Goal: Transaction & Acquisition: Book appointment/travel/reservation

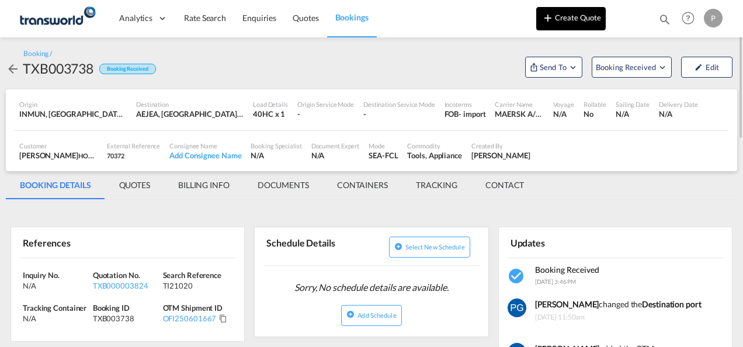
click at [561, 27] on button "Create Quote" at bounding box center [570, 18] width 69 height 23
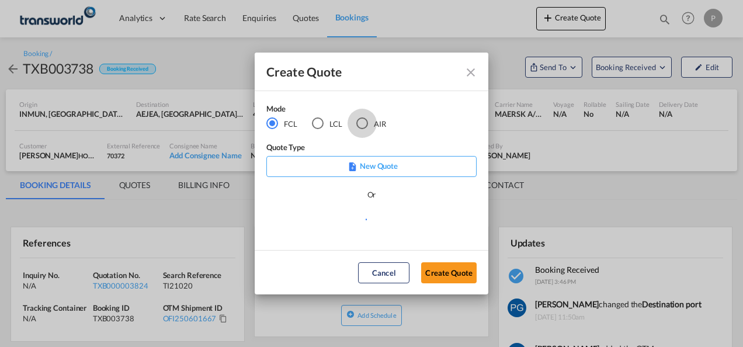
click at [366, 123] on div "AIR" at bounding box center [362, 123] width 12 height 12
click at [438, 270] on button "Create Quote" at bounding box center [448, 272] width 55 height 21
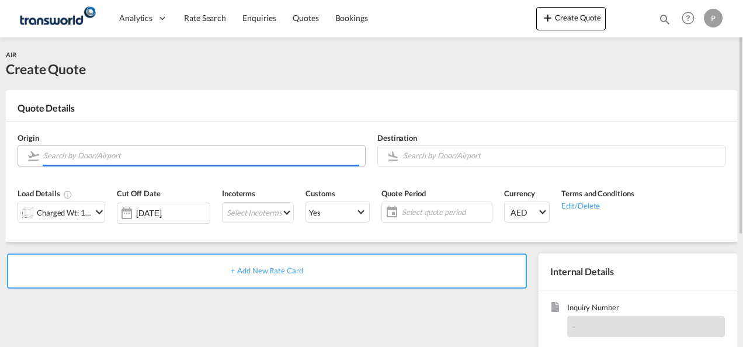
click at [72, 155] on input "Search by Door/Airport" at bounding box center [201, 155] width 316 height 20
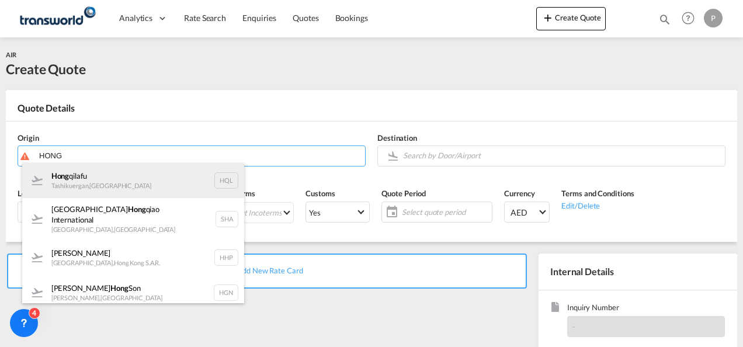
click at [78, 181] on div "[PERSON_NAME] , [GEOGRAPHIC_DATA] HQL" at bounding box center [133, 180] width 222 height 35
type input "Hongqilafu, Tashikuergan, HQL"
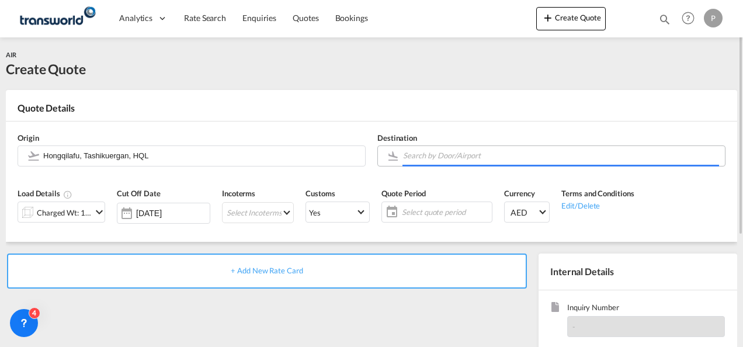
click at [420, 152] on input "Search by Door/Airport" at bounding box center [561, 155] width 316 height 20
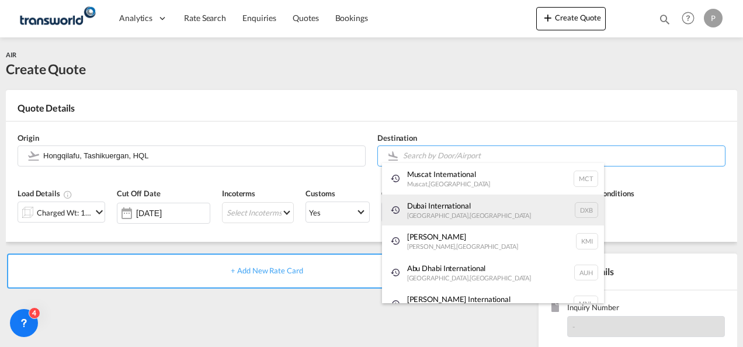
click at [429, 201] on div "Dubai International [GEOGRAPHIC_DATA] , [GEOGRAPHIC_DATA] DXB" at bounding box center [493, 210] width 222 height 32
type input "Dubai International, [GEOGRAPHIC_DATA], DXB"
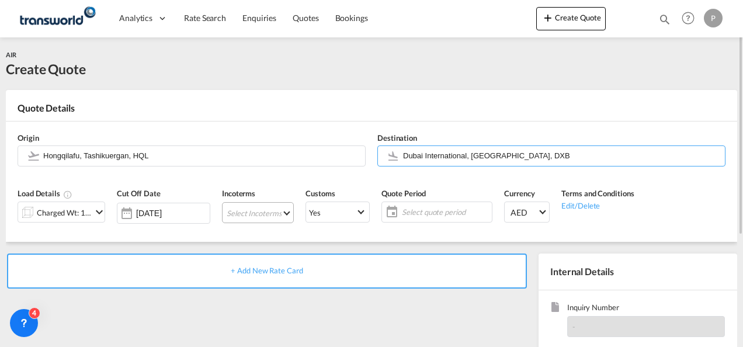
click at [243, 208] on md-select "Select Incoterms EXW - export Ex Works EXW - import Ex Works CIF - export Cost,…" at bounding box center [258, 212] width 72 height 21
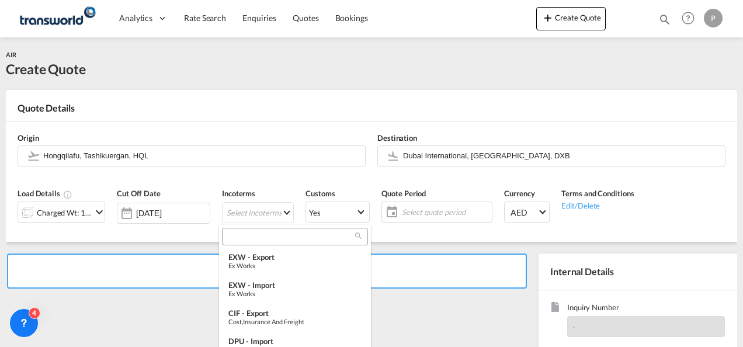
click at [246, 241] on input "search" at bounding box center [290, 236] width 130 height 11
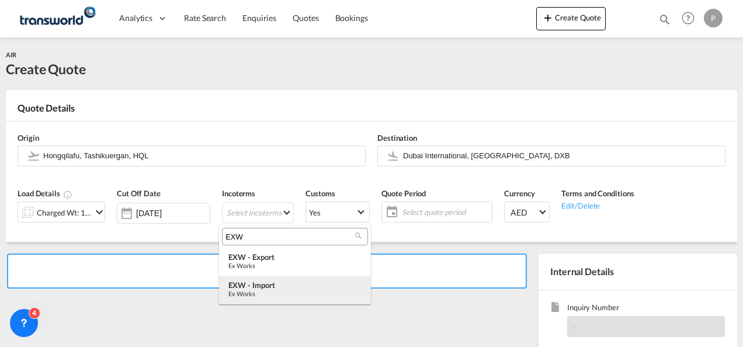
type input "EXW"
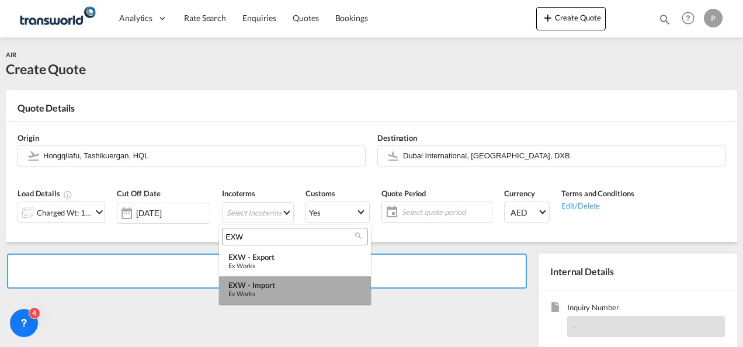
click at [255, 284] on div "EXW - import" at bounding box center [294, 284] width 133 height 9
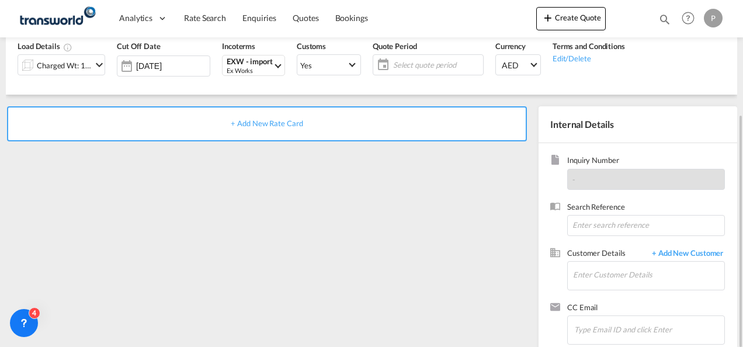
scroll to position [165, 0]
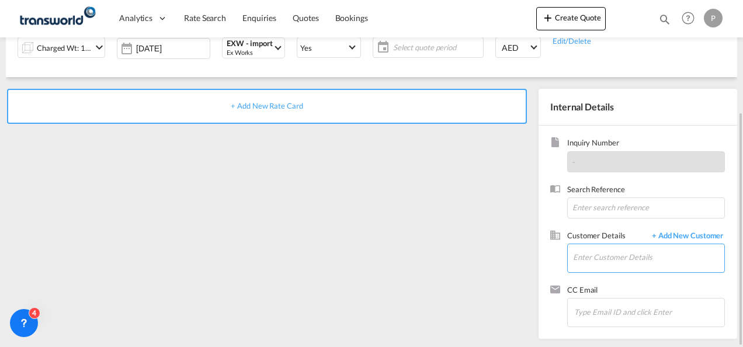
click at [586, 252] on input "Enter Customer Details" at bounding box center [648, 257] width 151 height 26
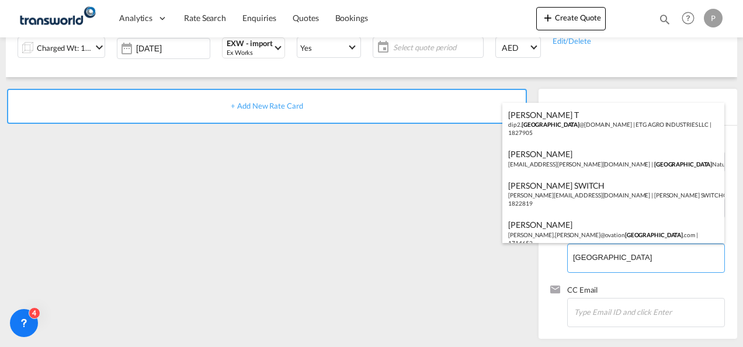
scroll to position [167, 0]
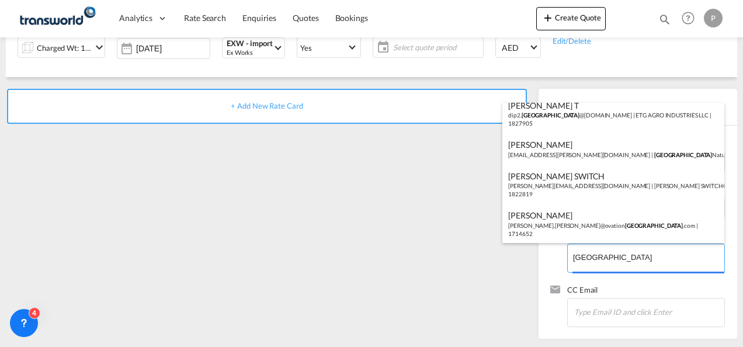
click at [615, 259] on body "Analytics Dashboard Rate Search Enquiries Quotes Bookings" at bounding box center [371, 173] width 743 height 347
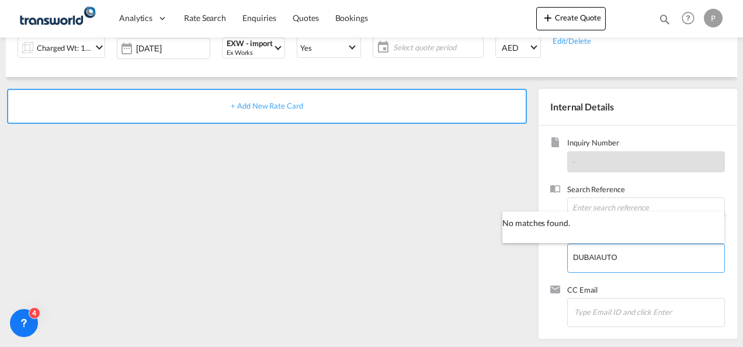
type input "DUBAIAUTO"
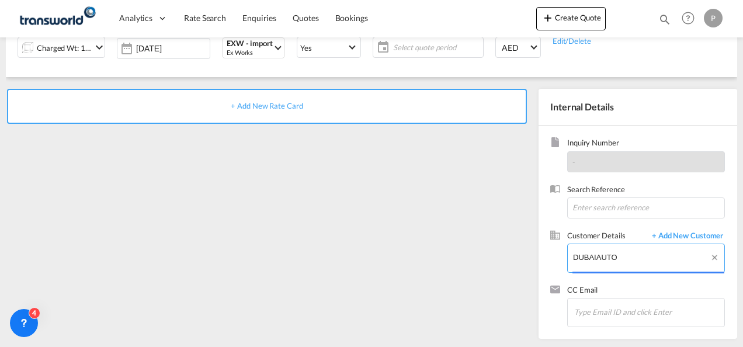
click at [625, 256] on input "DUBAIAUTO" at bounding box center [648, 257] width 151 height 26
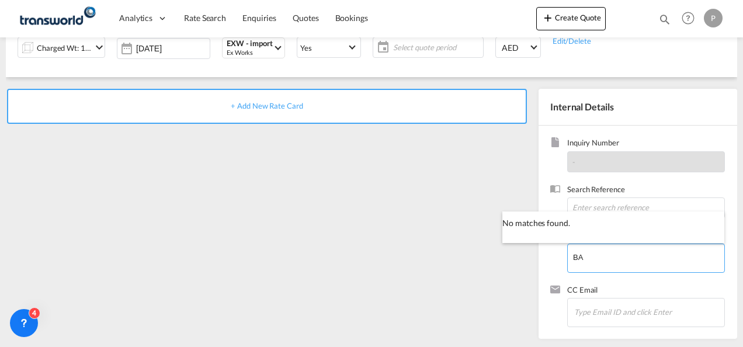
type input "B"
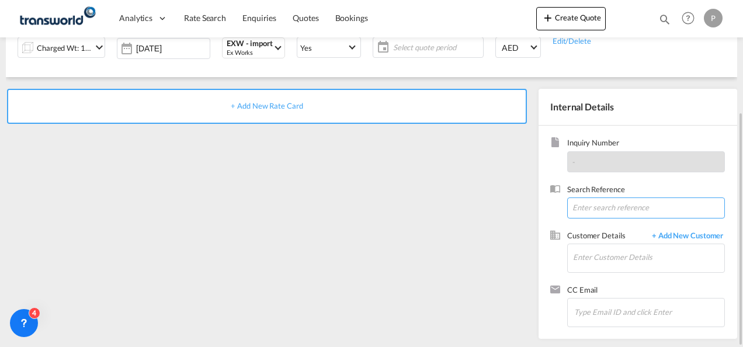
click at [600, 202] on input at bounding box center [646, 207] width 158 height 21
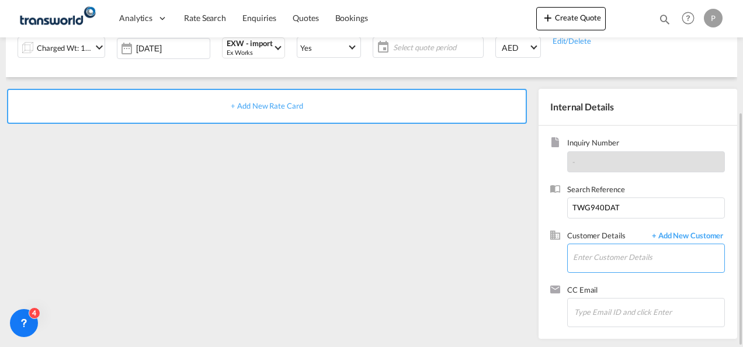
click at [597, 261] on input "Enter Customer Details" at bounding box center [648, 257] width 151 height 26
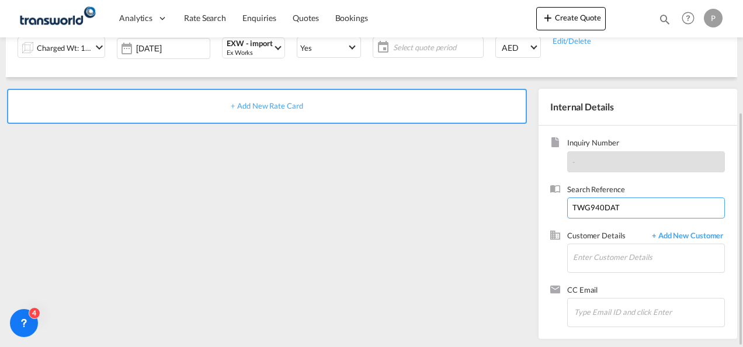
click at [624, 211] on input "TWG940DAT" at bounding box center [646, 207] width 158 height 21
type input "TWG940"
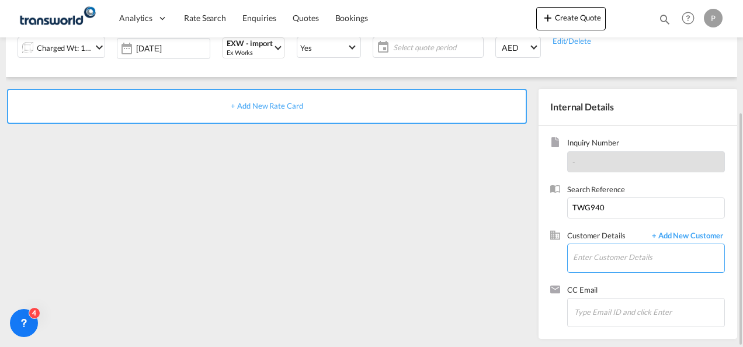
click at [584, 254] on input "Enter Customer Details" at bounding box center [648, 257] width 151 height 26
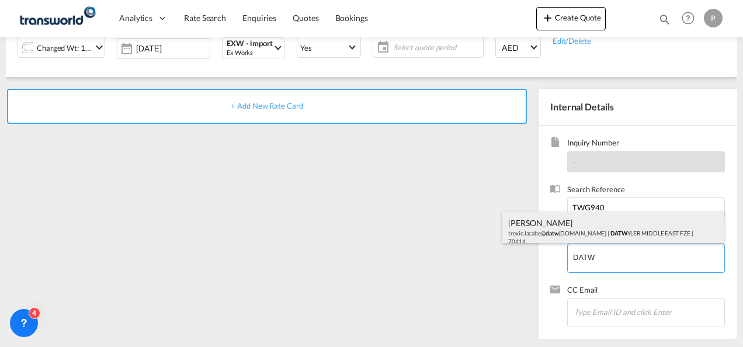
click at [582, 238] on div "[PERSON_NAME] trexie.lacabe@ datw [DOMAIN_NAME] | DATW YLER MIDDLE EAST FZE | 7…" at bounding box center [613, 231] width 222 height 40
type input "[PERSON_NAME] MIDDLE EAST FZE, [PERSON_NAME], [EMAIL_ADDRESS][PERSON_NAME][DOMA…"
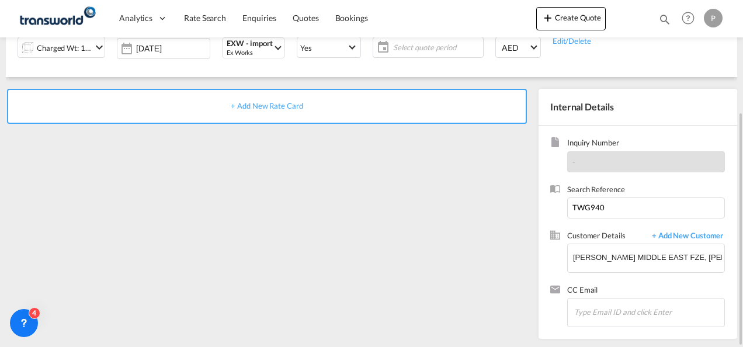
click at [276, 109] on span "+ Add New Rate Card" at bounding box center [267, 105] width 72 height 9
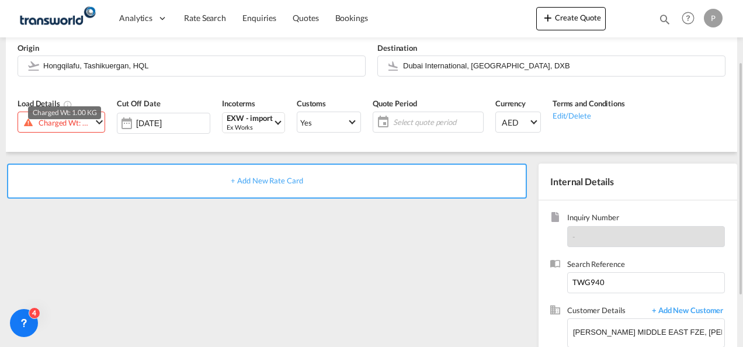
click at [78, 121] on div "Charged Wt: 1.00 KG" at bounding box center [65, 122] width 53 height 16
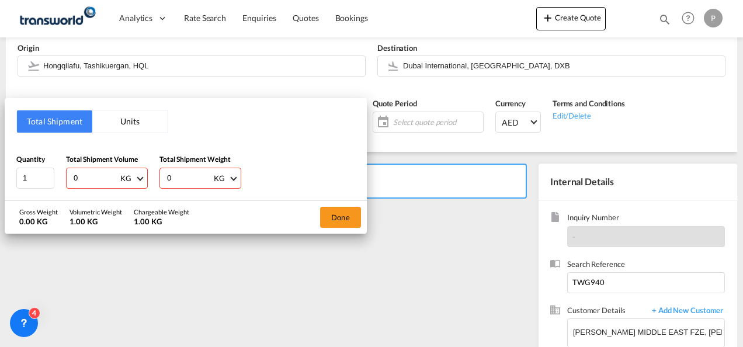
click at [89, 177] on input "0" at bounding box center [95, 178] width 47 height 20
type input "17.5"
click at [187, 176] on input "0" at bounding box center [189, 178] width 47 height 20
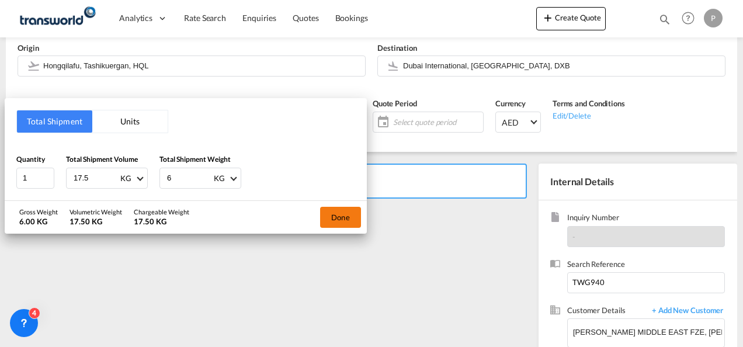
type input "6"
click at [334, 214] on button "Done" at bounding box center [340, 217] width 41 height 21
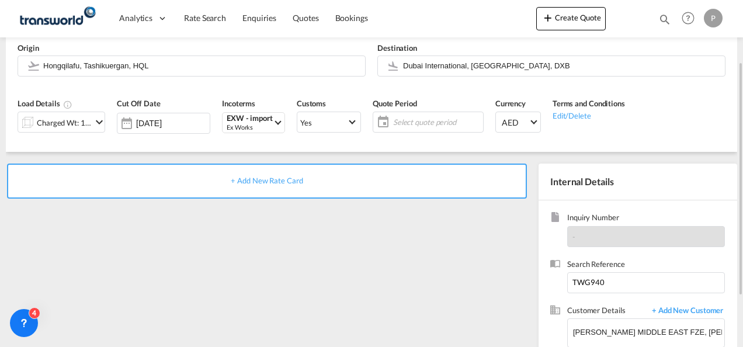
click at [262, 179] on span "+ Add New Rate Card" at bounding box center [267, 180] width 72 height 9
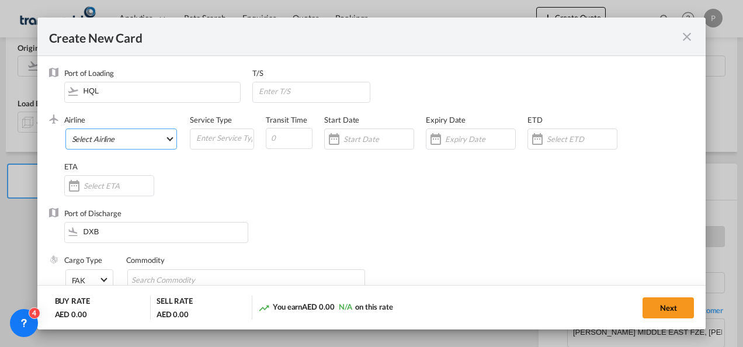
click at [118, 141] on md-select "Select Airline AIR EXPRESS S.A. (1166- / -) CMA CGM Air Cargo (1140-2C / -) DDW…" at bounding box center [121, 138] width 112 height 21
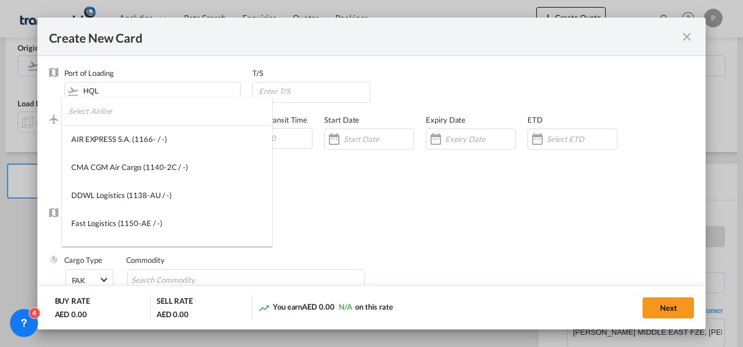
click at [117, 116] on input "search" at bounding box center [170, 111] width 204 height 28
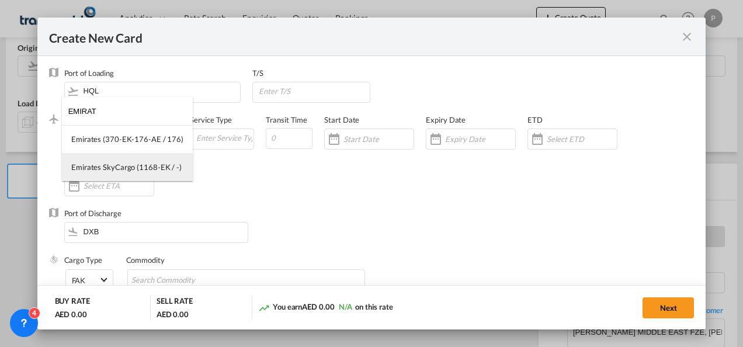
type input "EMIRAT"
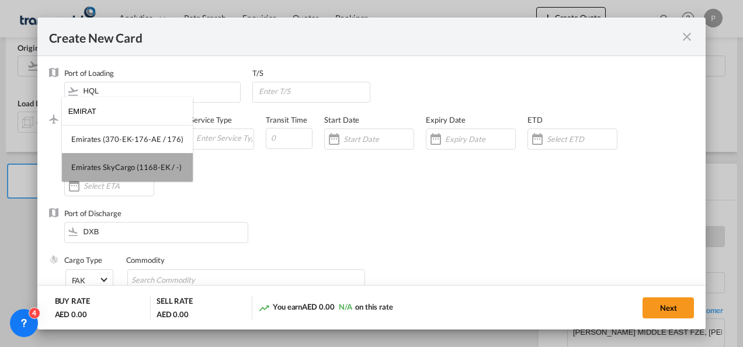
click at [133, 170] on div "Emirates SkyCargo (1168-EK / -)" at bounding box center [126, 167] width 110 height 11
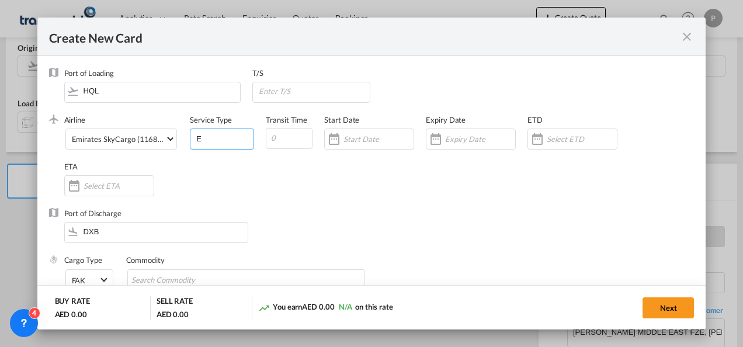
click at [199, 140] on input "E" at bounding box center [224, 138] width 58 height 18
type input "EXW IMPORT"
click at [448, 140] on input "Create New CardPort ..." at bounding box center [480, 138] width 70 height 9
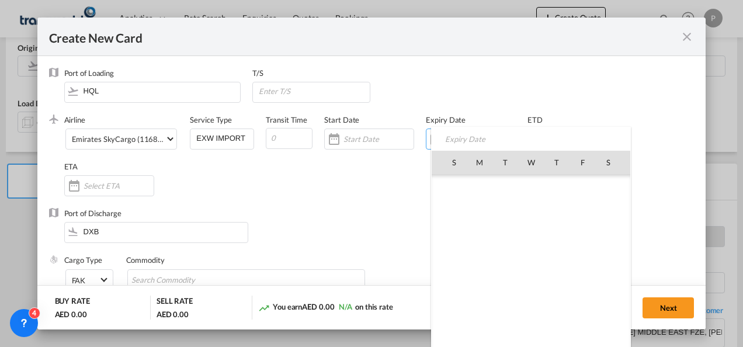
scroll to position [270495, 0]
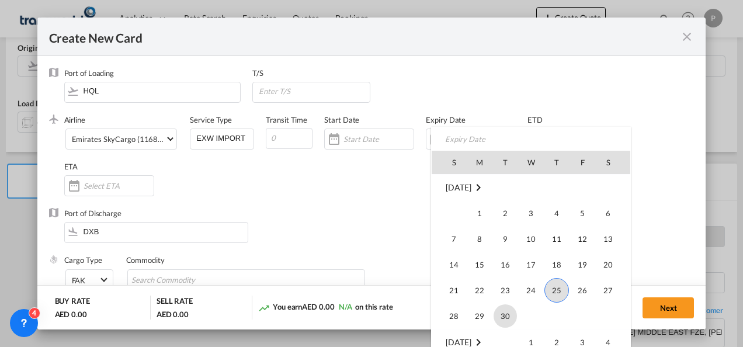
click at [505, 316] on span "30" at bounding box center [504, 315] width 23 height 23
type input "[DATE]"
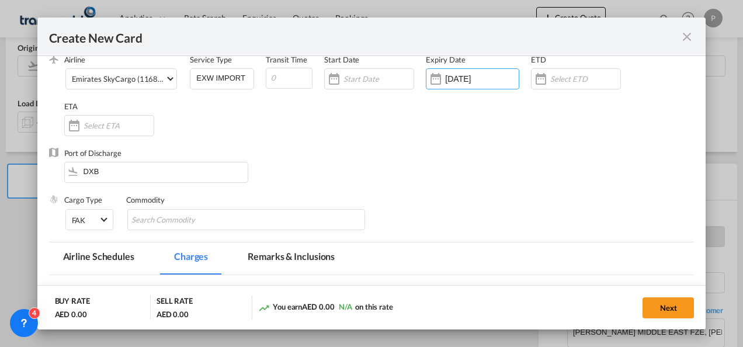
scroll to position [62, 0]
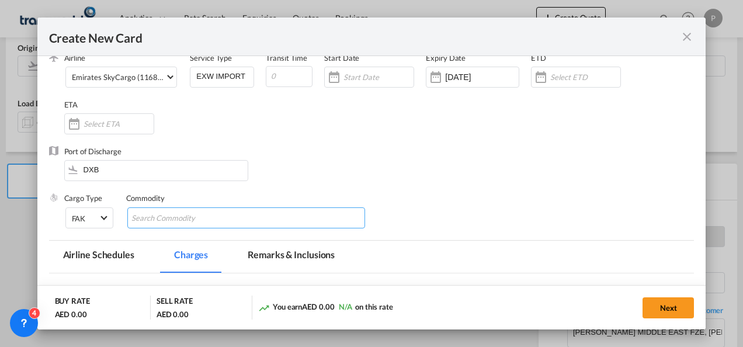
click at [211, 219] on input "Chips input." at bounding box center [184, 218] width 107 height 19
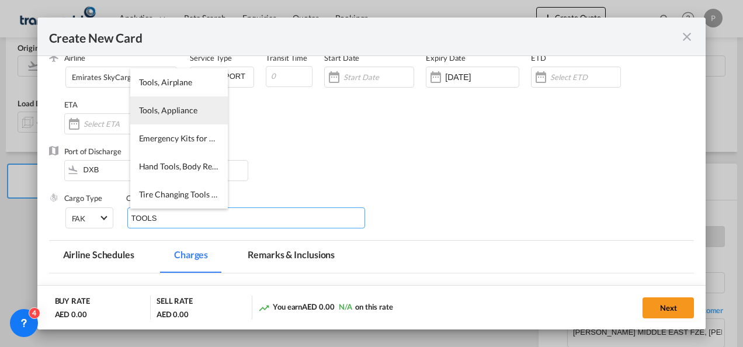
type input "TOOLS"
click at [181, 117] on li "Tools, Appliance" at bounding box center [179, 110] width 98 height 28
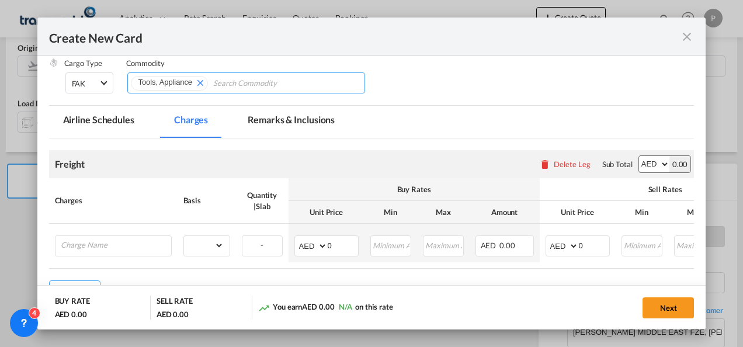
scroll to position [197, 0]
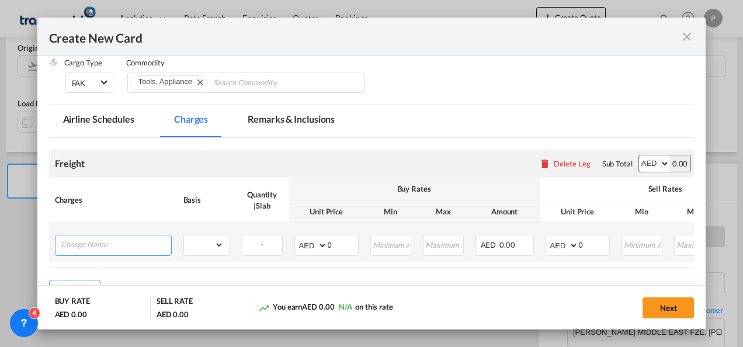
click at [114, 240] on input "Charge Name" at bounding box center [116, 244] width 110 height 18
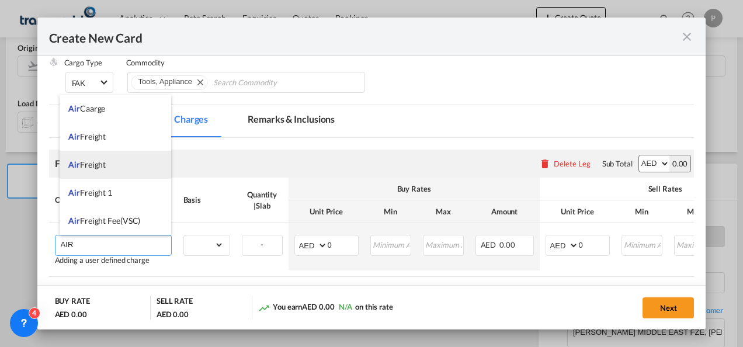
click at [116, 161] on li "Air Freight" at bounding box center [116, 165] width 112 height 28
type input "Air Freight"
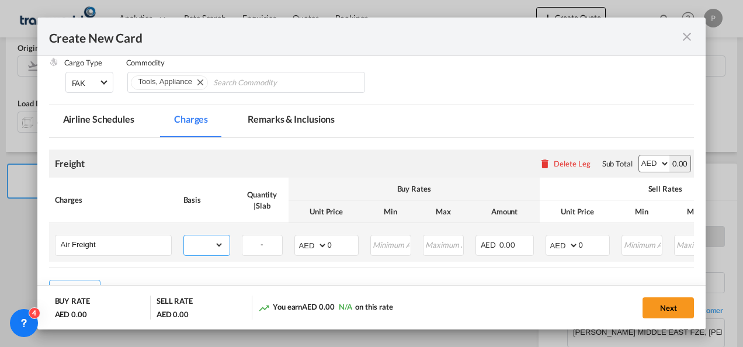
click at [216, 241] on select "gross_weight volumetric_weight per_shipment per_bl per_km % on air freight per_…" at bounding box center [204, 244] width 40 height 19
select select "per_shipment"
click at [184, 235] on select "gross_weight volumetric_weight per_shipment per_bl per_km % on air freight per_…" at bounding box center [204, 244] width 40 height 19
click at [341, 246] on input "0" at bounding box center [343, 244] width 30 height 18
type input "5"
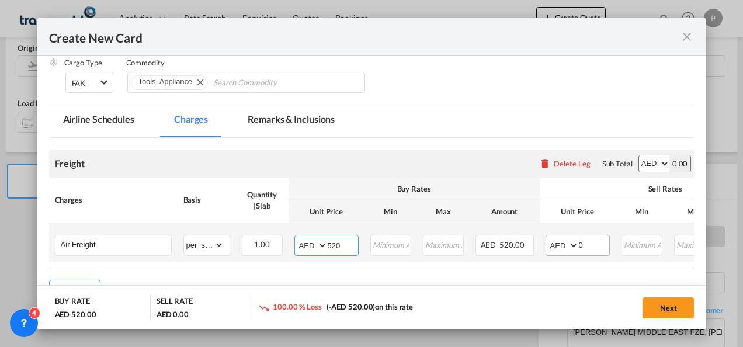
type input "520"
click at [592, 245] on input "0" at bounding box center [594, 244] width 30 height 18
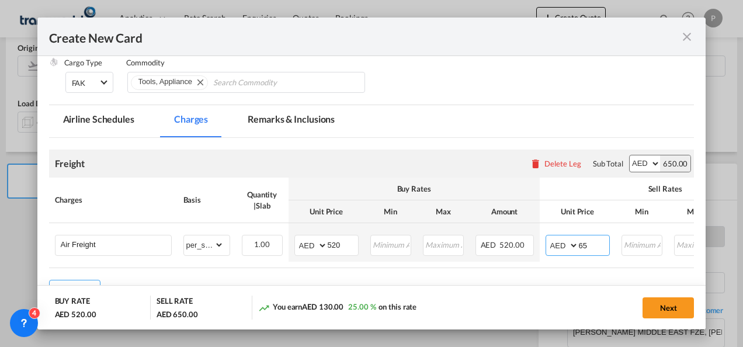
type input "6"
type input "7"
type input "650"
click at [666, 311] on button "Next" at bounding box center [667, 307] width 51 height 21
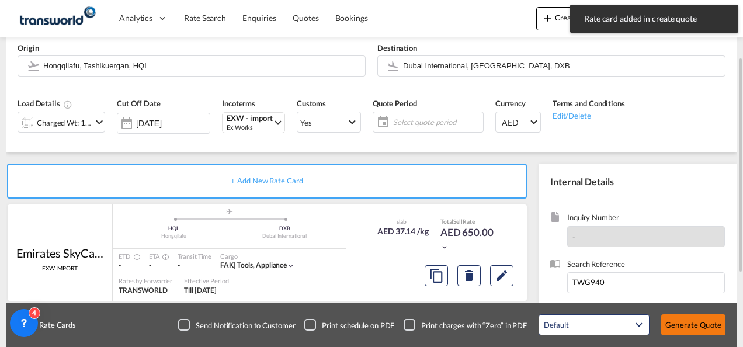
click at [674, 321] on button "Generate Quote" at bounding box center [693, 324] width 64 height 21
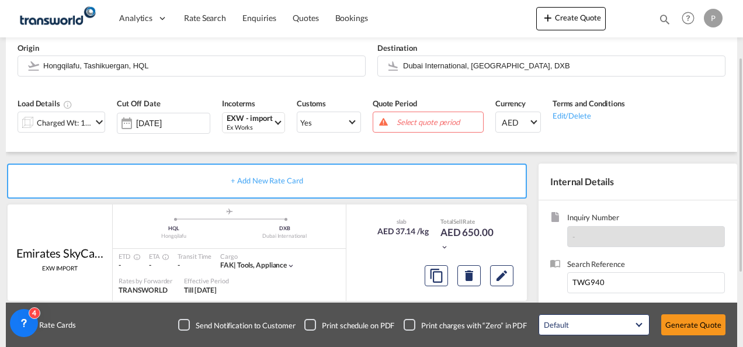
click at [420, 120] on span "Select quote period" at bounding box center [438, 122] width 84 height 11
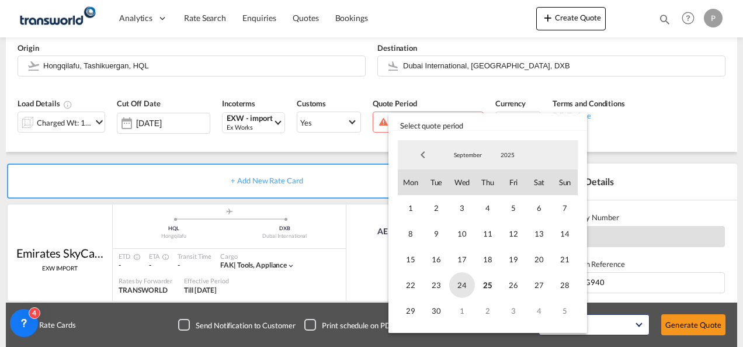
click at [465, 283] on span "24" at bounding box center [462, 285] width 26 height 26
click at [424, 313] on span "30" at bounding box center [436, 311] width 26 height 26
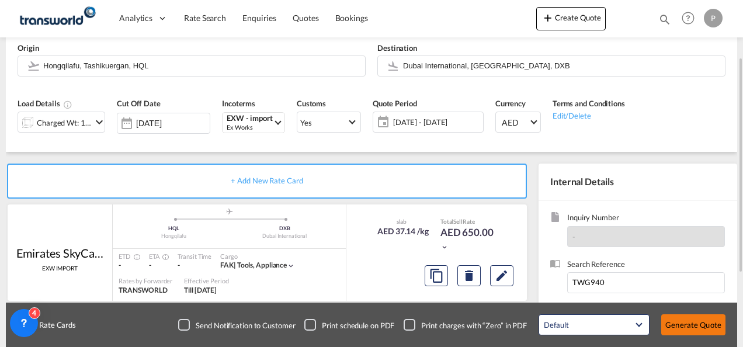
click at [683, 326] on button "Generate Quote" at bounding box center [693, 324] width 64 height 21
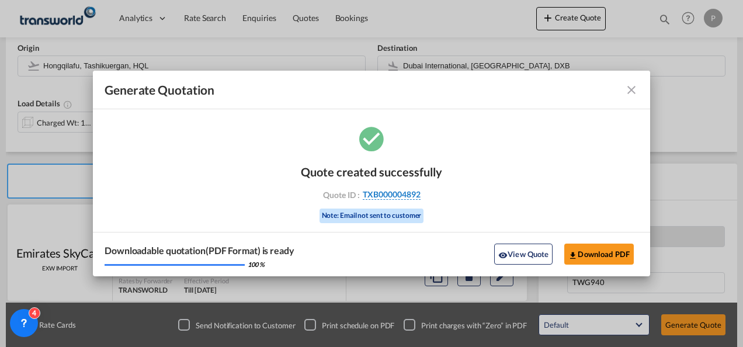
click at [401, 195] on span "TXB000004892" at bounding box center [392, 194] width 58 height 11
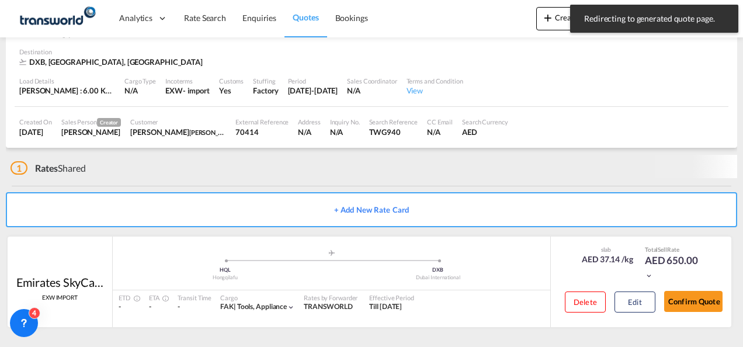
scroll to position [71, 0]
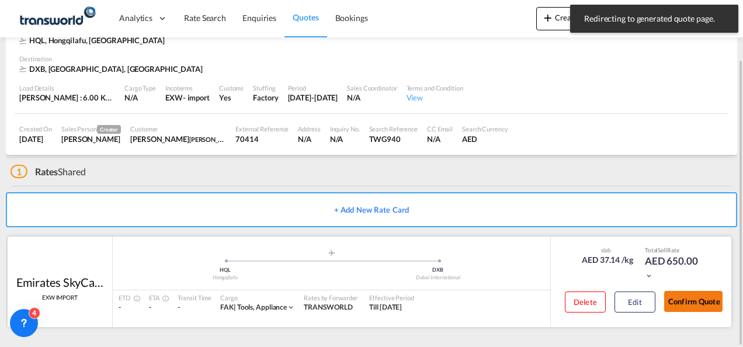
click at [705, 299] on button "Confirm Quote" at bounding box center [693, 301] width 58 height 21
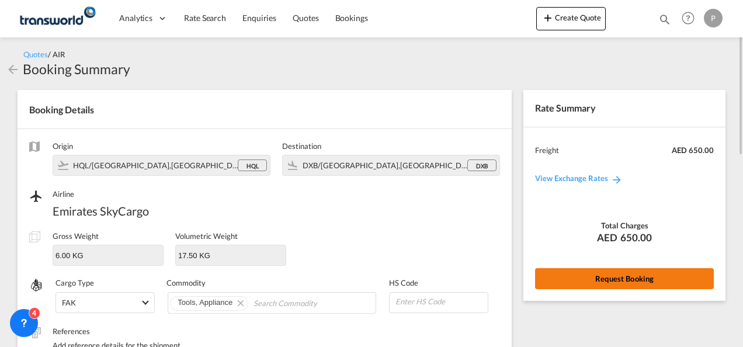
click at [616, 280] on button "Request Booking" at bounding box center [624, 278] width 179 height 21
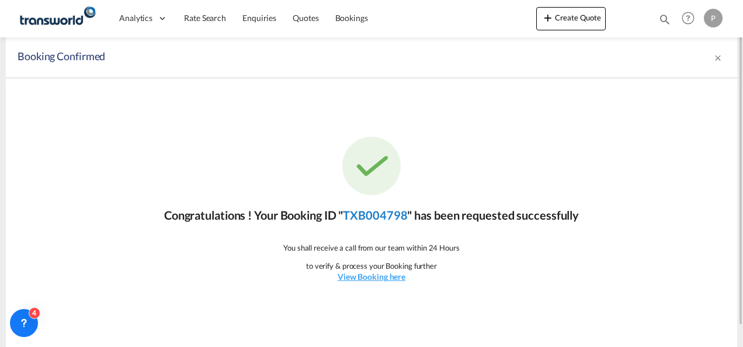
click at [378, 217] on link "TXB004798" at bounding box center [375, 215] width 64 height 14
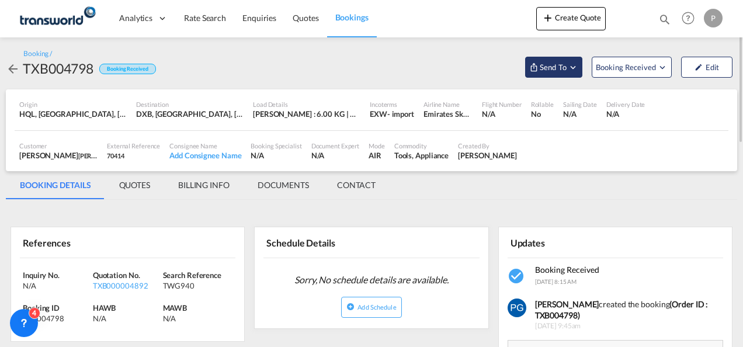
click at [581, 70] on button "Send To" at bounding box center [553, 67] width 57 height 21
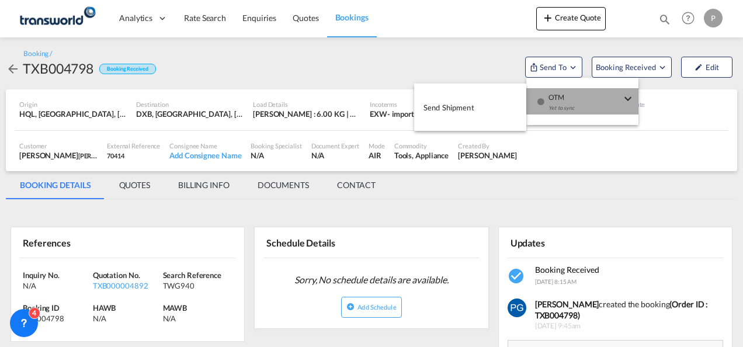
click at [556, 106] on div "Yet to sync" at bounding box center [584, 111] width 72 height 25
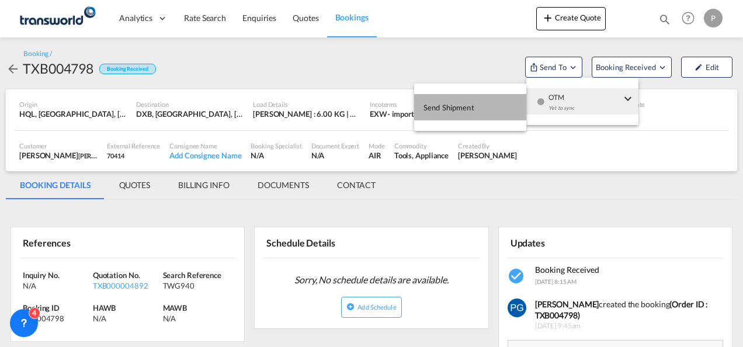
click at [481, 107] on button "Send Shipment" at bounding box center [470, 107] width 112 height 26
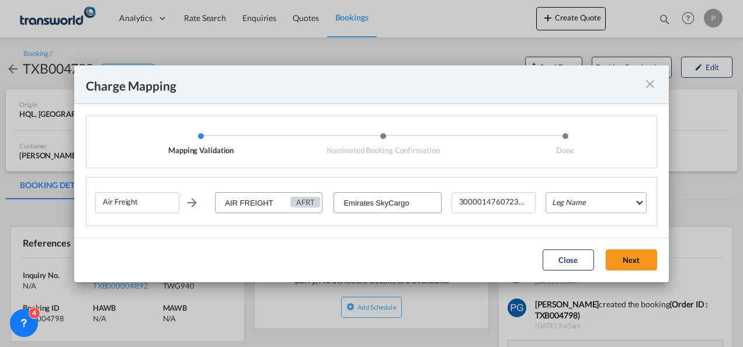
click at [599, 204] on md-select "Leg Name HANDLING ORIGIN HANDLING DESTINATION OTHERS TL PICK UP CUSTOMS ORIGIN …" at bounding box center [595, 202] width 101 height 21
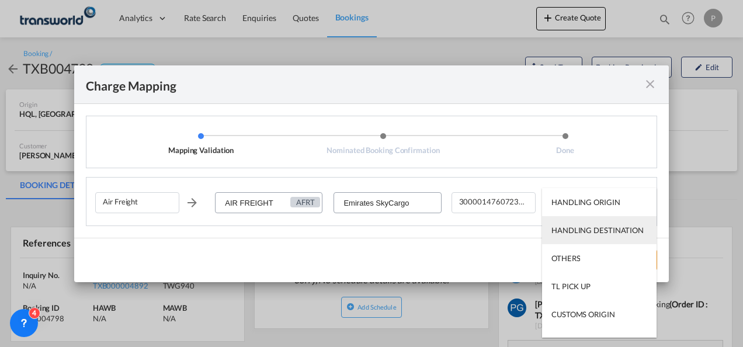
scroll to position [75, 0]
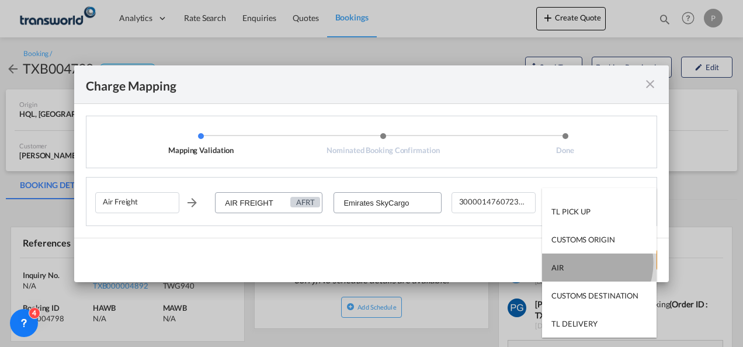
click at [583, 263] on md-option "AIR" at bounding box center [599, 267] width 114 height 28
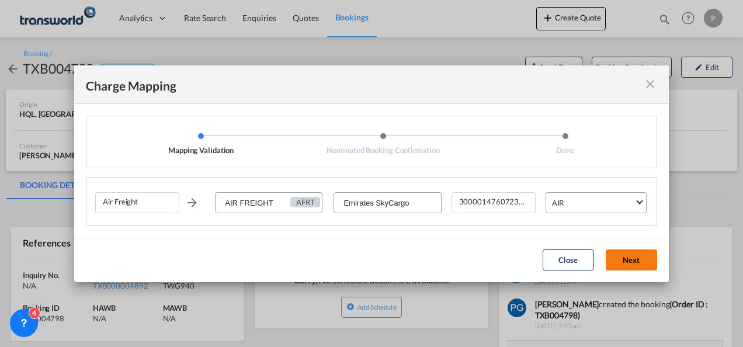
click at [624, 256] on button "Next" at bounding box center [631, 259] width 51 height 21
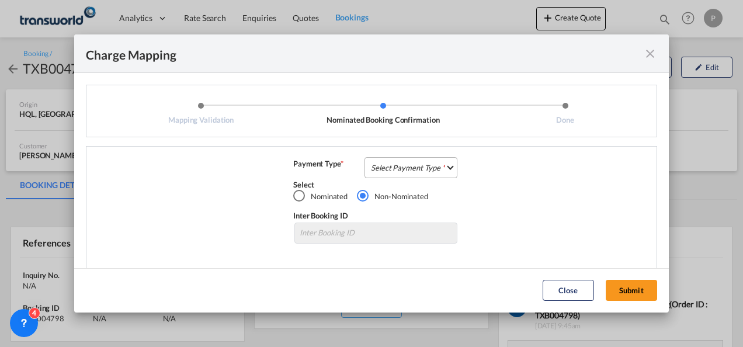
click at [406, 165] on md-select "Select Payment Type COLLECT PREPAID" at bounding box center [410, 167] width 93 height 21
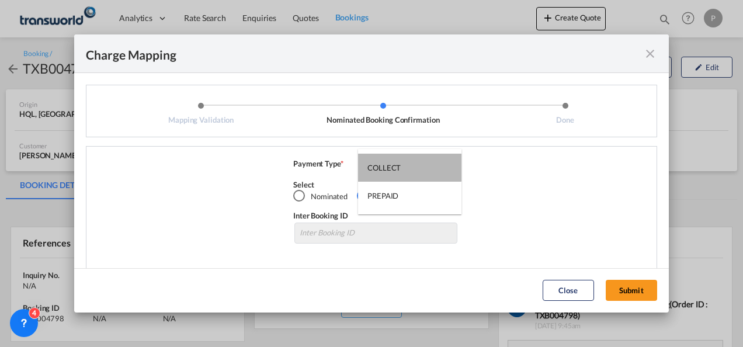
click at [406, 165] on md-option "COLLECT" at bounding box center [409, 168] width 103 height 28
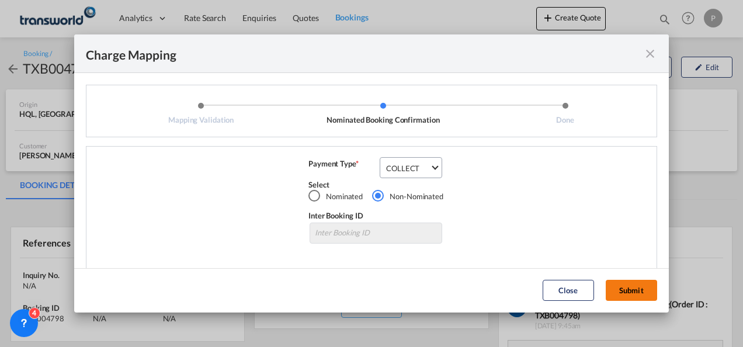
click at [628, 288] on button "Submit" at bounding box center [631, 290] width 51 height 21
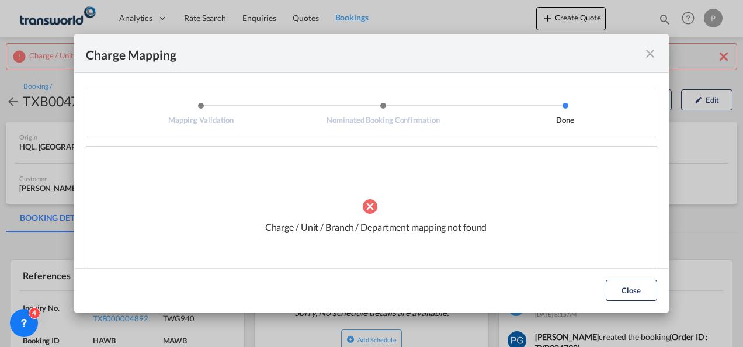
click at [648, 53] on md-icon "icon-close fg-AAA8AD cursor" at bounding box center [650, 54] width 14 height 14
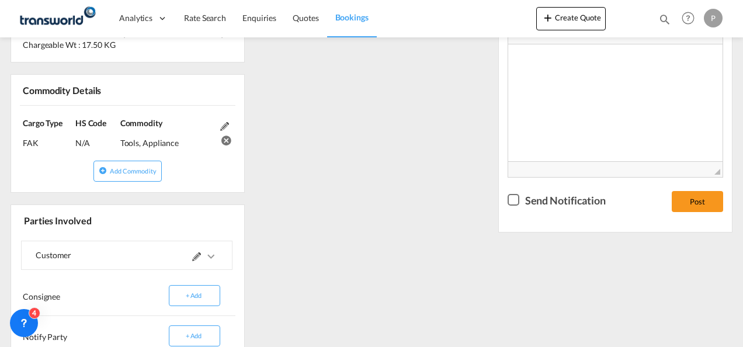
scroll to position [412, 0]
click at [192, 253] on div at bounding box center [172, 255] width 91 height 28
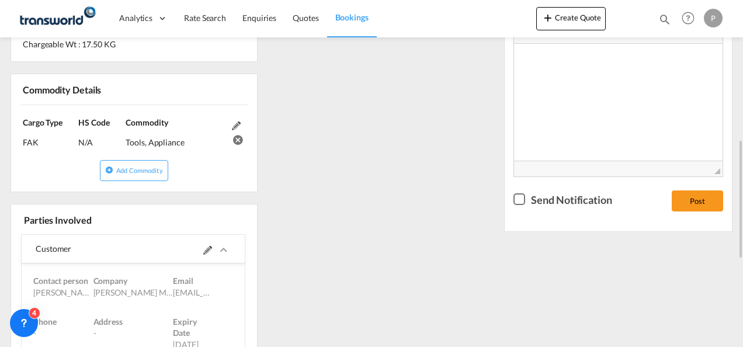
click at [203, 249] on md-icon at bounding box center [207, 250] width 9 height 9
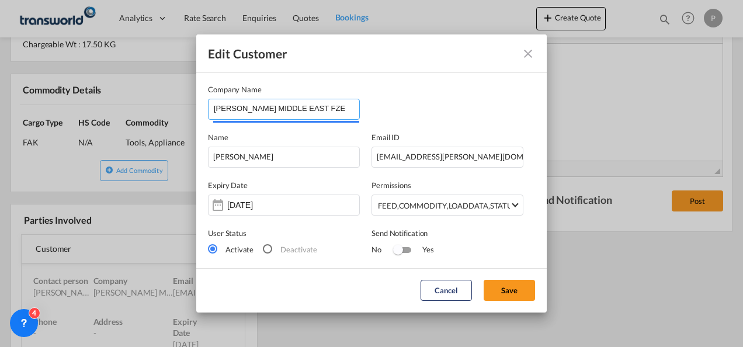
click at [279, 109] on input "[PERSON_NAME] MIDDLE EAST FZE" at bounding box center [286, 108] width 145 height 18
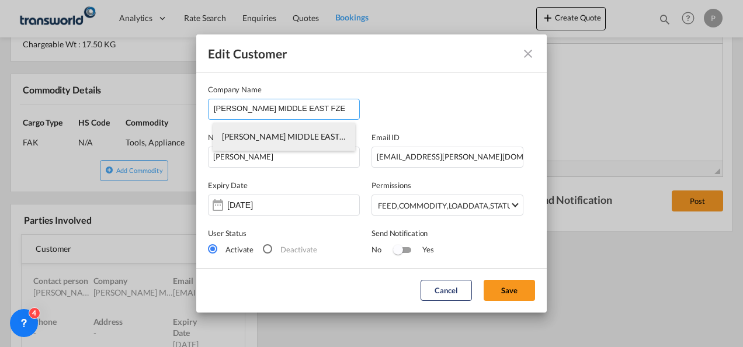
click at [278, 139] on span "[PERSON_NAME] MIDDLE EAST FZE" at bounding box center [289, 136] width 134 height 10
type input "[PERSON_NAME][EMAIL_ADDRESS][PERSON_NAME][DOMAIN_NAME]"
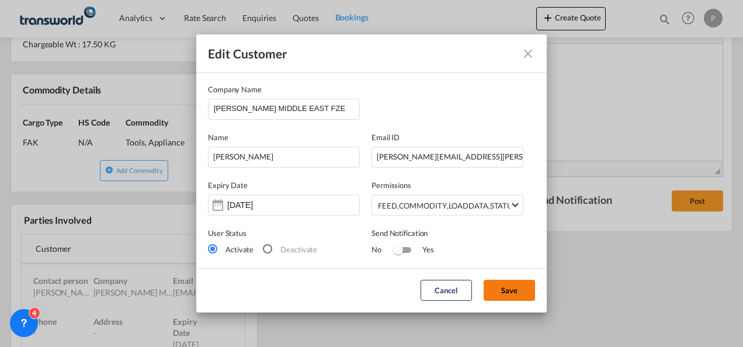
click at [506, 289] on button "Save" at bounding box center [509, 290] width 51 height 21
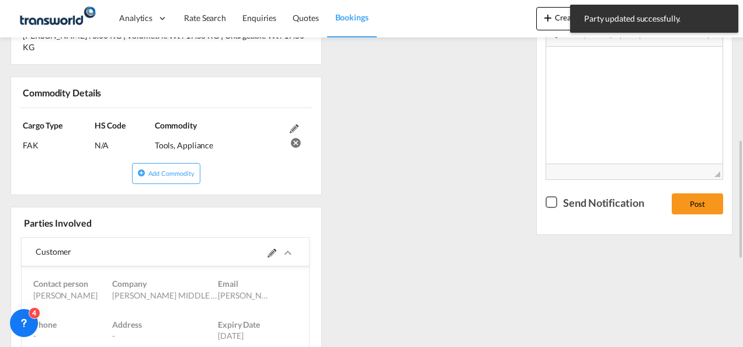
scroll to position [0, 0]
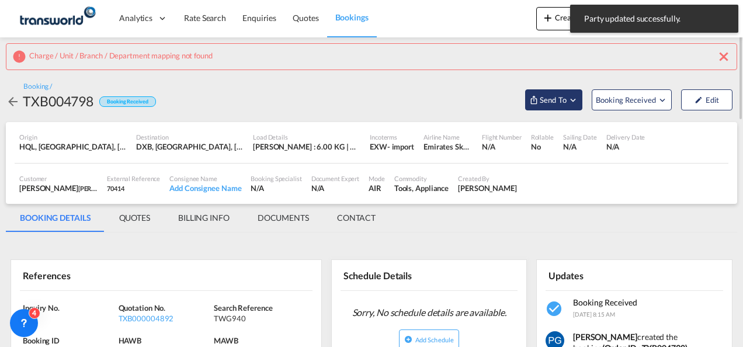
click at [548, 102] on span "Send To" at bounding box center [552, 100] width 29 height 12
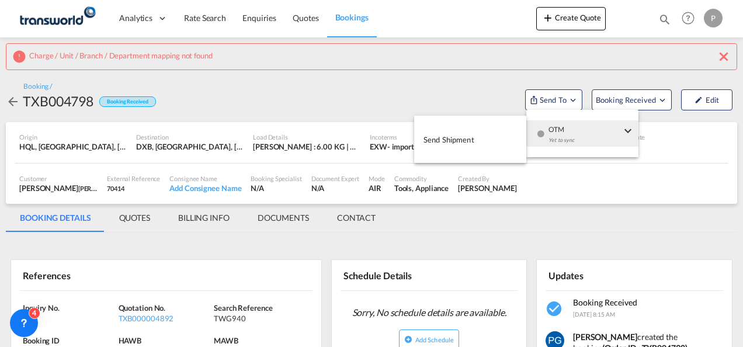
click at [479, 141] on button "Send Shipment" at bounding box center [470, 139] width 112 height 26
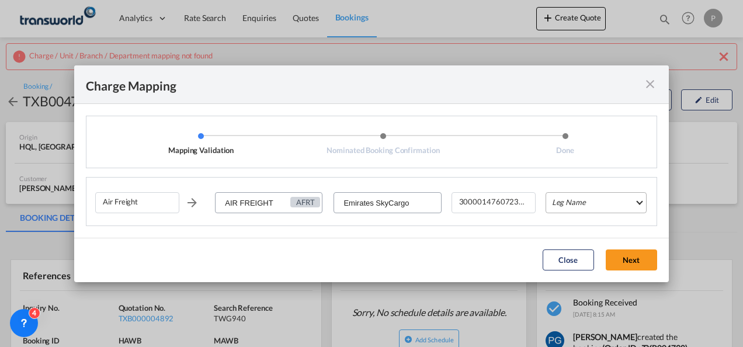
click at [575, 203] on md-select "Leg Name HANDLING ORIGIN HANDLING DESTINATION OTHERS TL PICK UP CUSTOMS ORIGIN …" at bounding box center [595, 202] width 101 height 21
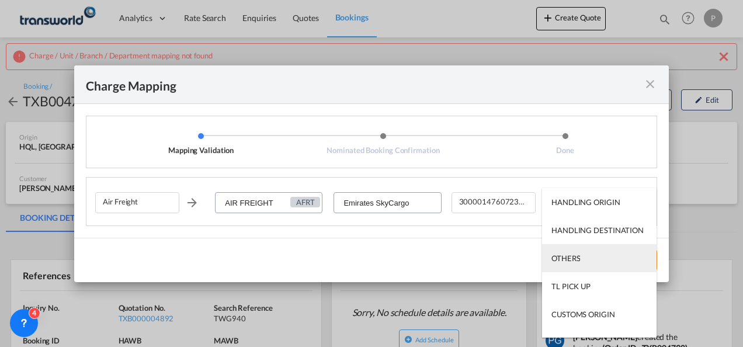
scroll to position [75, 0]
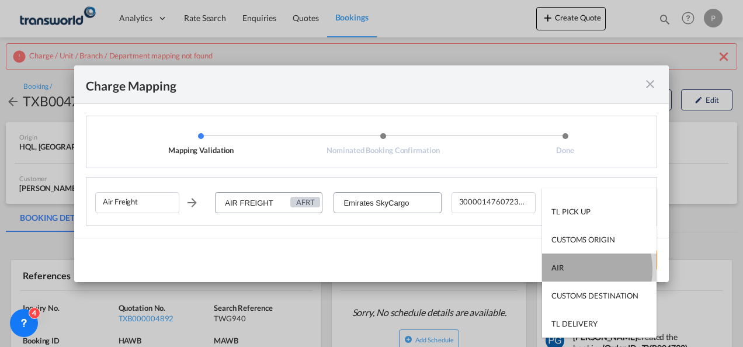
click at [578, 269] on md-option "AIR" at bounding box center [599, 267] width 114 height 28
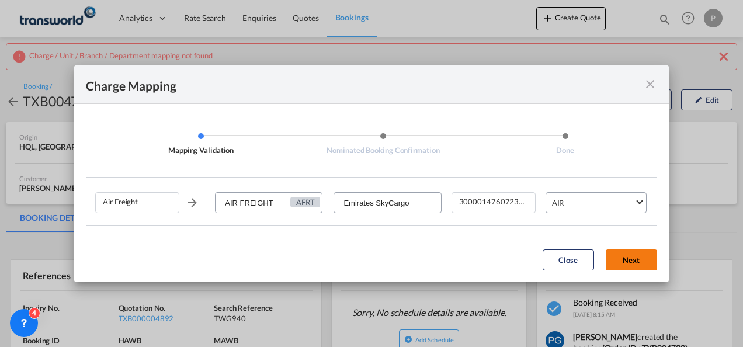
click at [623, 260] on button "Next" at bounding box center [631, 259] width 51 height 21
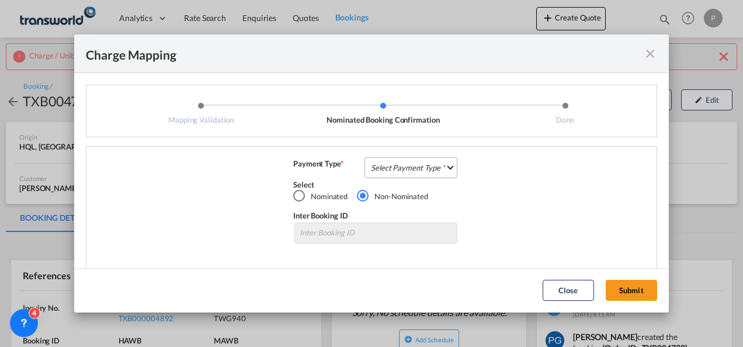
click at [423, 166] on md-select "Select Payment Type COLLECT PREPAID" at bounding box center [410, 167] width 93 height 21
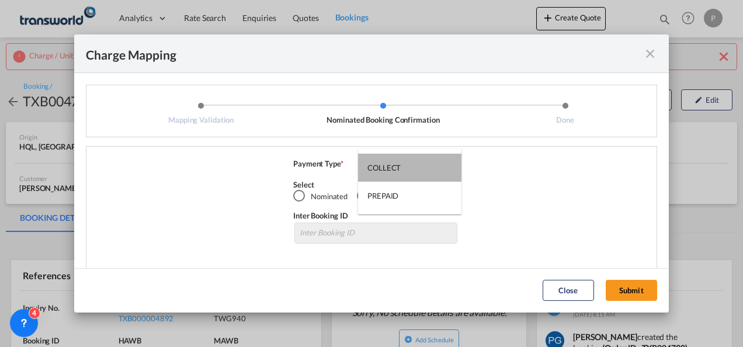
click at [423, 166] on md-option "COLLECT" at bounding box center [409, 168] width 103 height 28
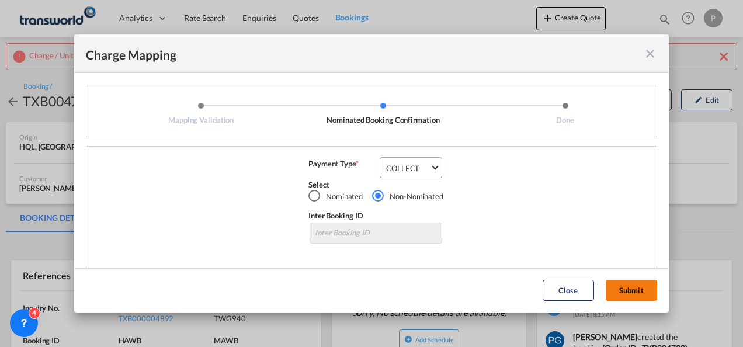
click at [643, 291] on button "Submit" at bounding box center [631, 290] width 51 height 21
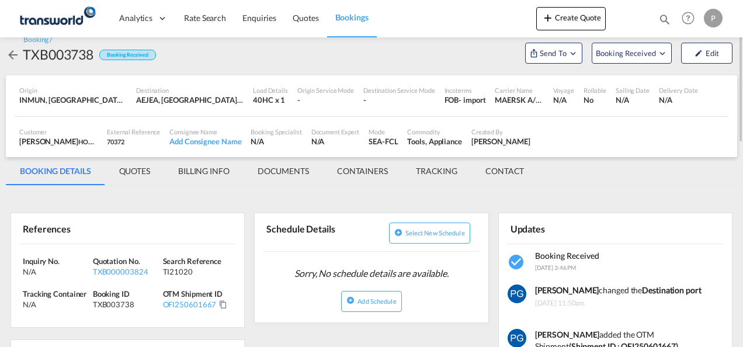
scroll to position [15, 0]
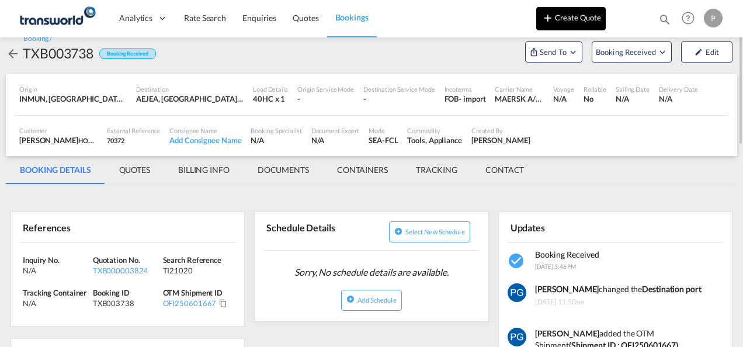
click at [567, 25] on button "Create Quote" at bounding box center [570, 18] width 69 height 23
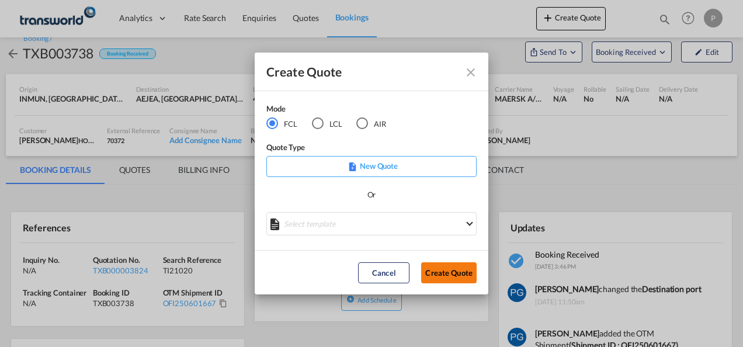
click at [444, 269] on button "Create Quote" at bounding box center [448, 272] width 55 height 21
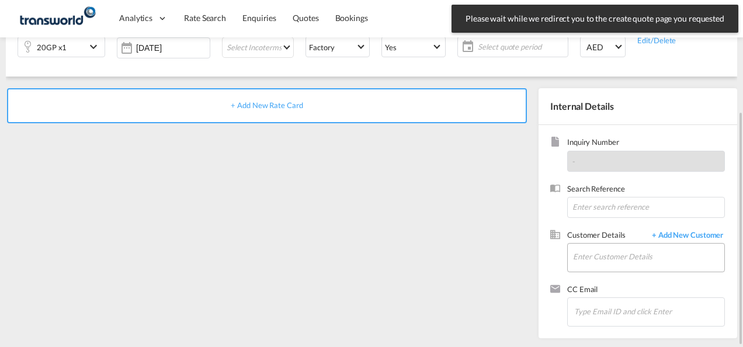
scroll to position [165, 0]
click at [608, 256] on input "Enter Customer Details" at bounding box center [648, 257] width 151 height 26
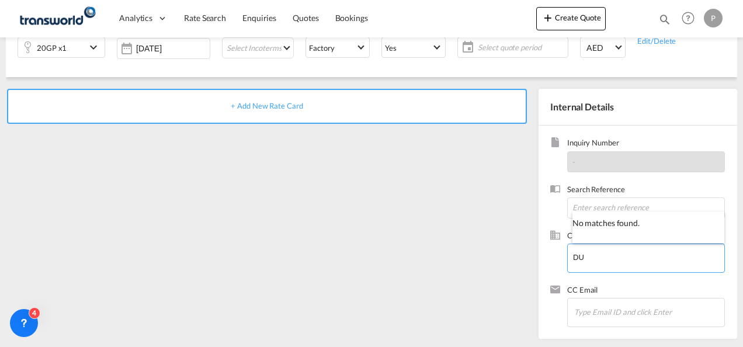
type input "D"
type input "BAJAJ"
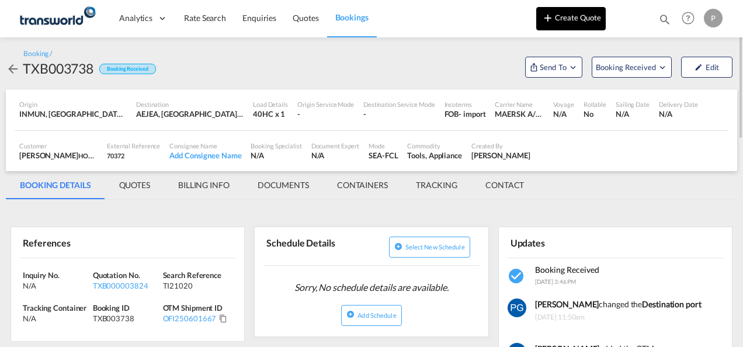
click at [571, 27] on button "Create Quote" at bounding box center [570, 18] width 69 height 23
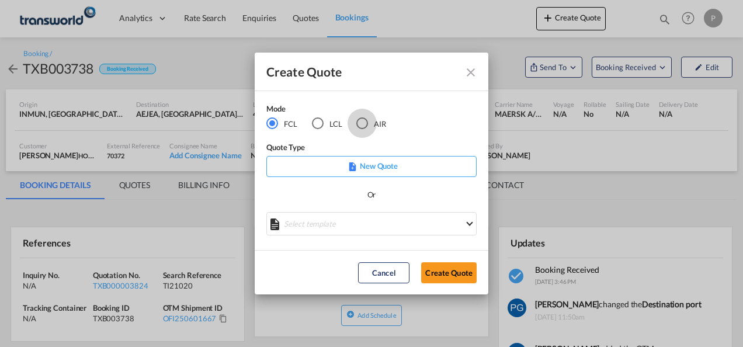
click at [360, 126] on div "AIR" at bounding box center [362, 123] width 12 height 12
click at [440, 271] on button "Create Quote" at bounding box center [448, 272] width 55 height 21
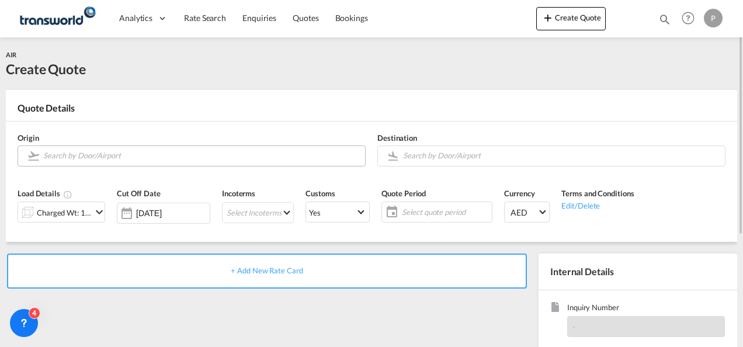
click at [190, 164] on md-autocomplete at bounding box center [201, 155] width 316 height 21
click at [183, 157] on input "Search by Door/Airport" at bounding box center [201, 155] width 316 height 20
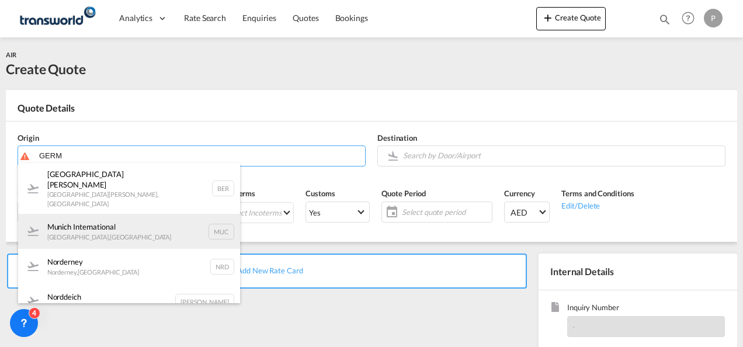
click at [139, 214] on div "Munich International [GEOGRAPHIC_DATA] , [GEOGRAPHIC_DATA] MUC" at bounding box center [129, 231] width 222 height 35
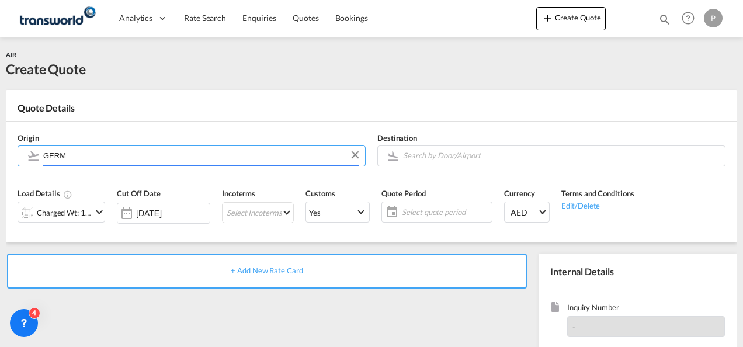
type input "Munich International, [GEOGRAPHIC_DATA], MUC"
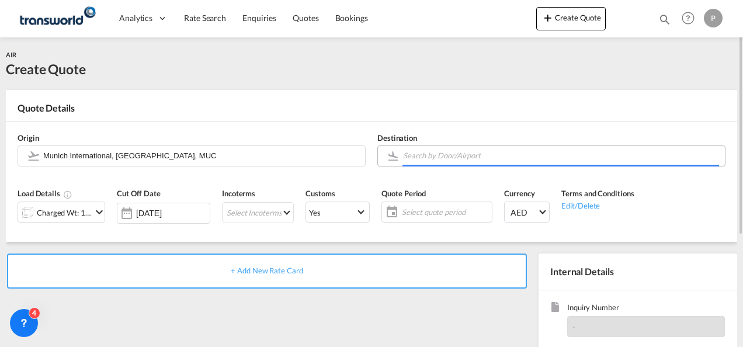
click at [445, 158] on input "Search by Door/Airport" at bounding box center [561, 155] width 316 height 20
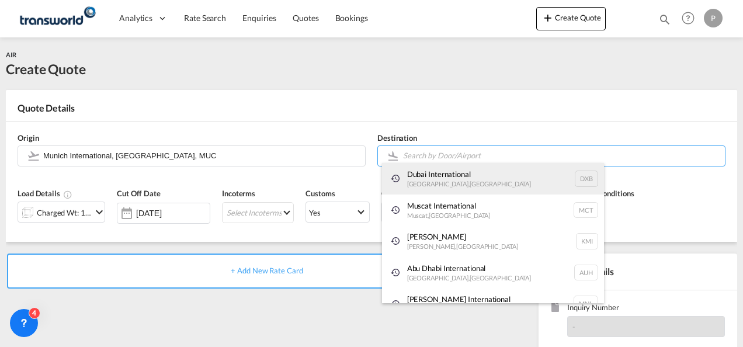
click at [440, 192] on div "Dubai International Dubai , United Arab Emirates DXB" at bounding box center [493, 179] width 222 height 32
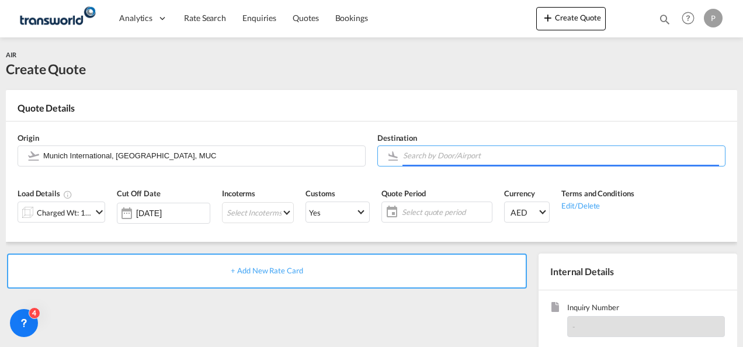
type input "Dubai International, Dubai, DXB"
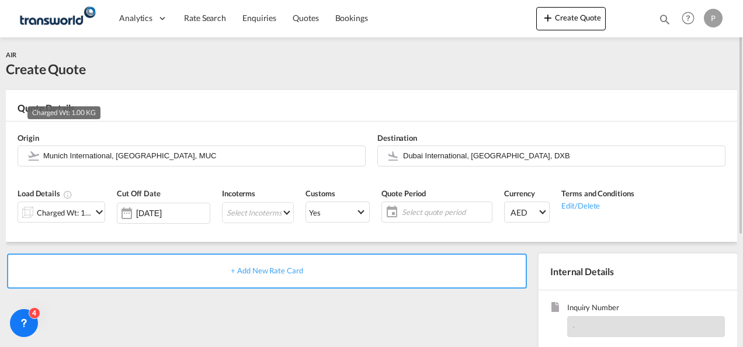
click at [78, 208] on div "Charged Wt: 1.00 KG" at bounding box center [64, 212] width 55 height 16
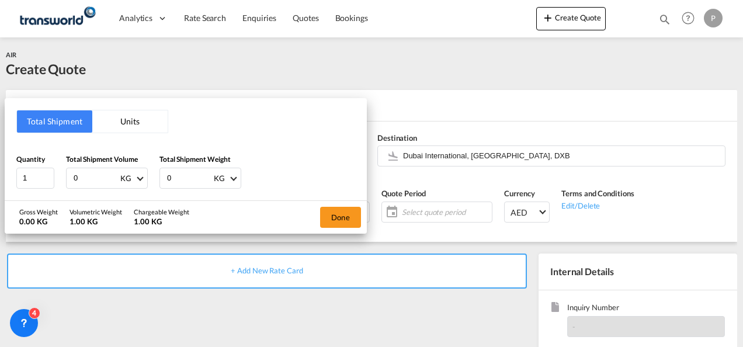
click at [83, 178] on input "0" at bounding box center [95, 178] width 47 height 20
type input "145"
click at [176, 180] on input "0" at bounding box center [189, 178] width 47 height 20
type input "145"
click at [335, 217] on button "Done" at bounding box center [340, 217] width 41 height 21
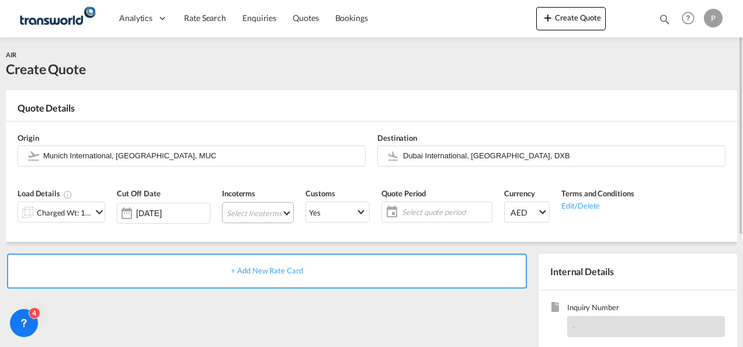
click at [246, 212] on md-select "Select Incoterms EXW - import Ex Works FOB - export Free on Board CIP - export …" at bounding box center [258, 212] width 72 height 21
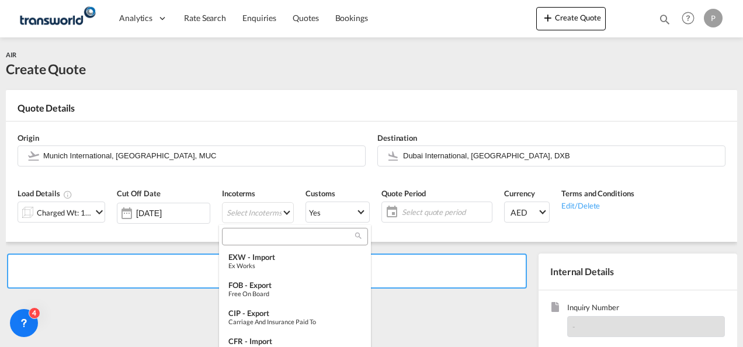
click at [252, 239] on input "search" at bounding box center [290, 236] width 130 height 11
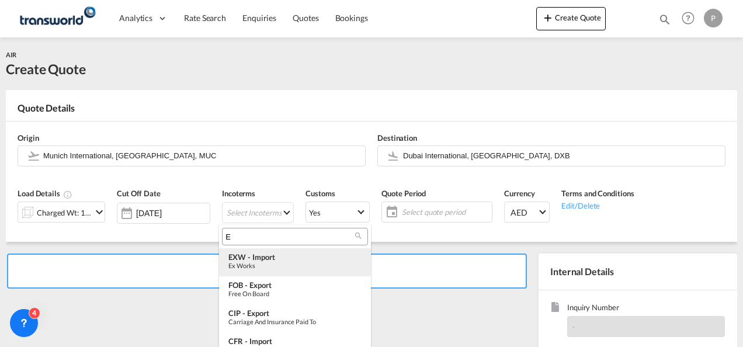
type input "E"
click at [256, 262] on div "Ex Works" at bounding box center [294, 266] width 133 height 8
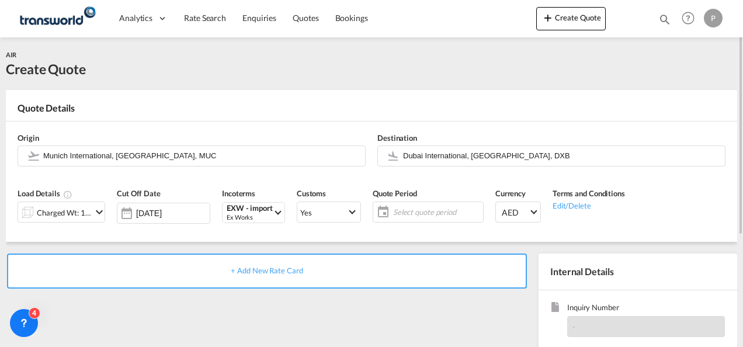
click at [415, 213] on span "Select quote period" at bounding box center [436, 212] width 87 height 11
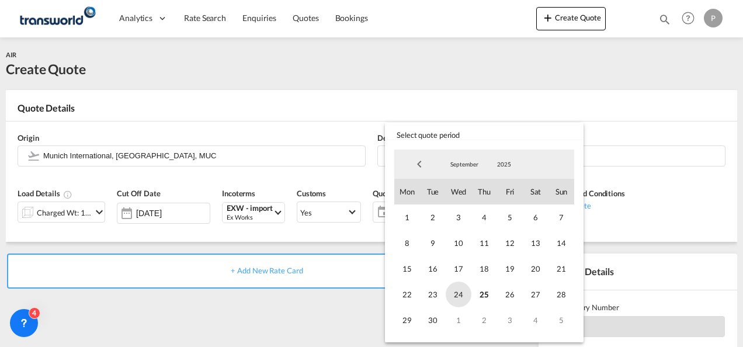
click at [467, 289] on span "24" at bounding box center [459, 294] width 26 height 26
click at [433, 322] on span "30" at bounding box center [433, 320] width 26 height 26
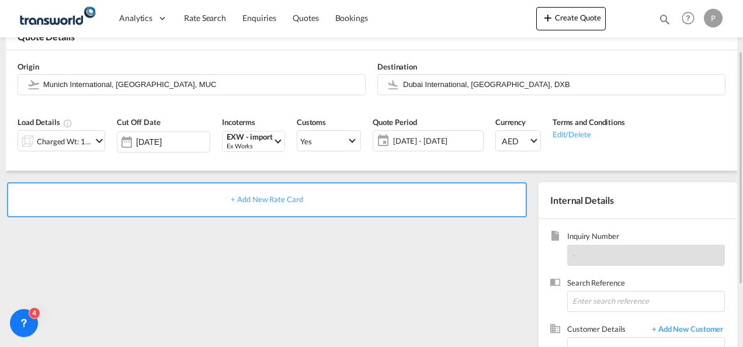
scroll to position [73, 0]
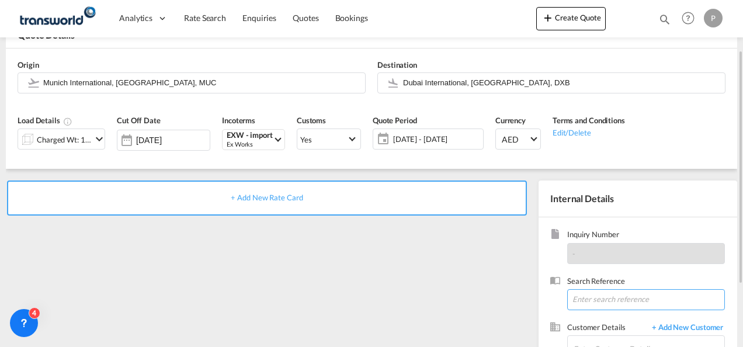
click at [605, 295] on input at bounding box center [646, 299] width 158 height 21
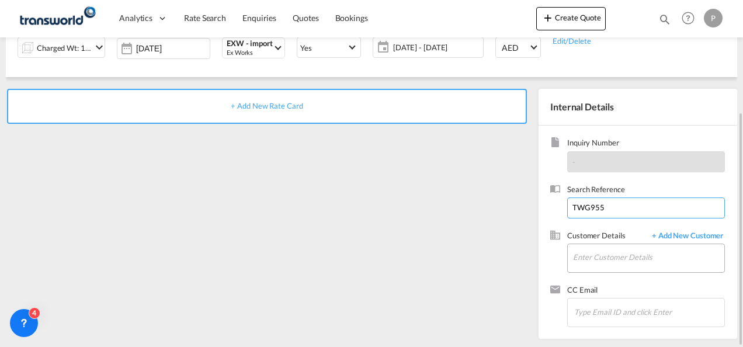
type input "TWG955"
click at [593, 252] on input "Enter Customer Details" at bounding box center [648, 257] width 151 height 26
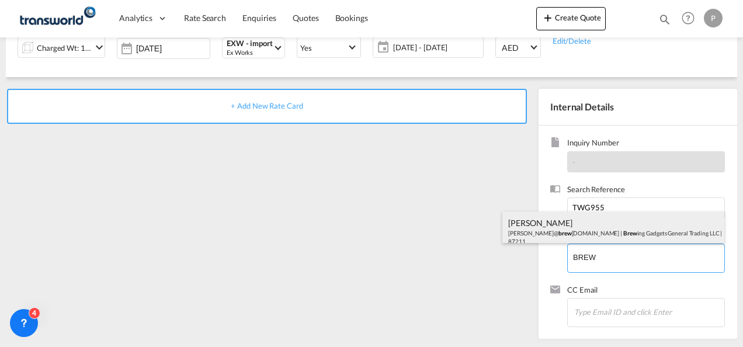
click at [585, 234] on div "Sajeev Menon sajeev@ brew inggadgets.com | Brew ing Gadgets General Trading LLC…" at bounding box center [613, 231] width 222 height 40
type input "Brewing Gadgets General Trading LLC, Sajeev Menon, sajeev@brewinggadgets.com"
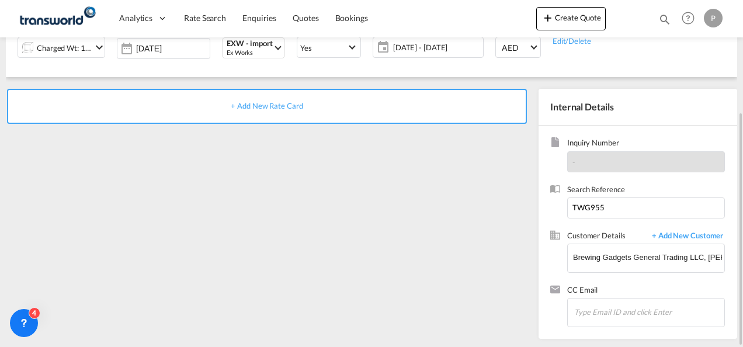
click at [269, 111] on div "+ Add New Rate Card" at bounding box center [267, 106] width 520 height 35
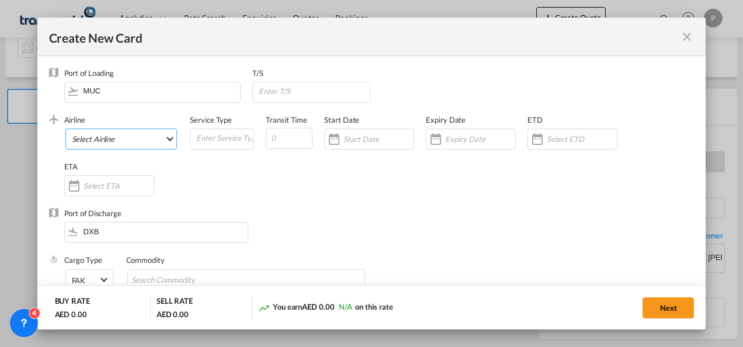
click at [106, 141] on md-select "Select Airline AIR EXPRESS S.A. (1166- / -) CMA CGM Air Cargo (1140-2C / -) DDW…" at bounding box center [121, 138] width 112 height 21
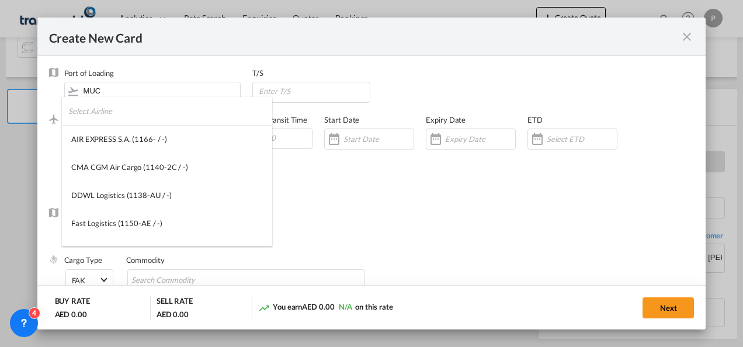
click at [111, 115] on input "search" at bounding box center [170, 111] width 204 height 28
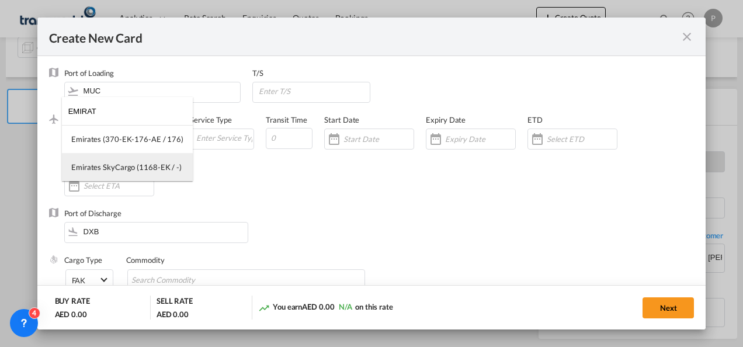
type input "EMIRAT"
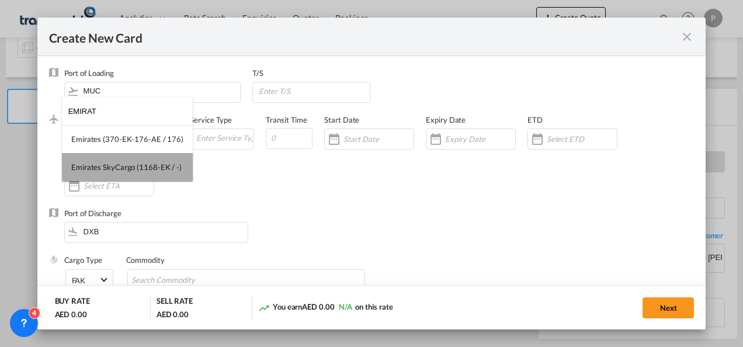
click at [130, 165] on div "Emirates SkyCargo (1168-EK / -)" at bounding box center [126, 167] width 110 height 11
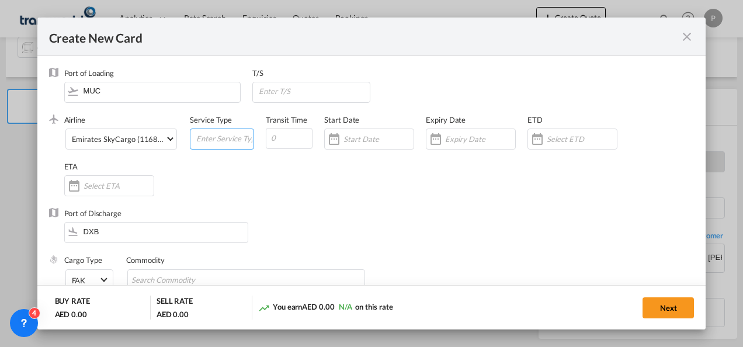
click at [228, 139] on input "Create New CardPort ..." at bounding box center [224, 138] width 58 height 18
type input "EXW IMPORT"
click at [486, 137] on input "Create New CardPort ..." at bounding box center [480, 138] width 70 height 9
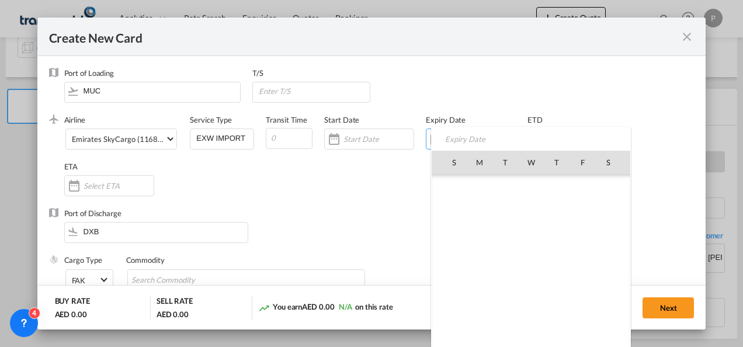
scroll to position [270495, 0]
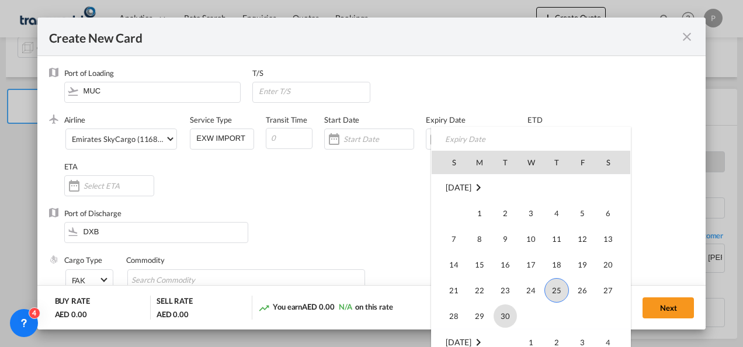
click at [511, 312] on span "30" at bounding box center [504, 315] width 23 height 23
type input "[DATE]"
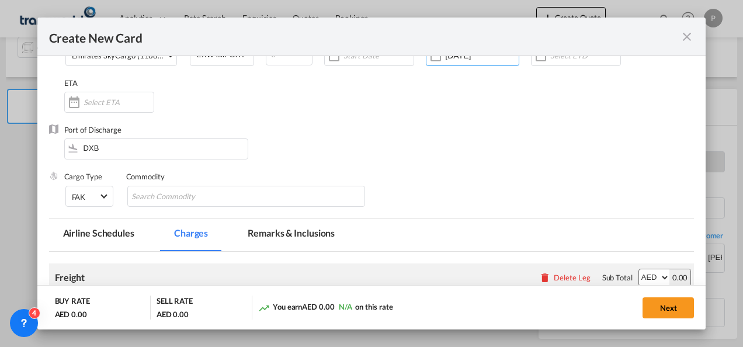
scroll to position [84, 0]
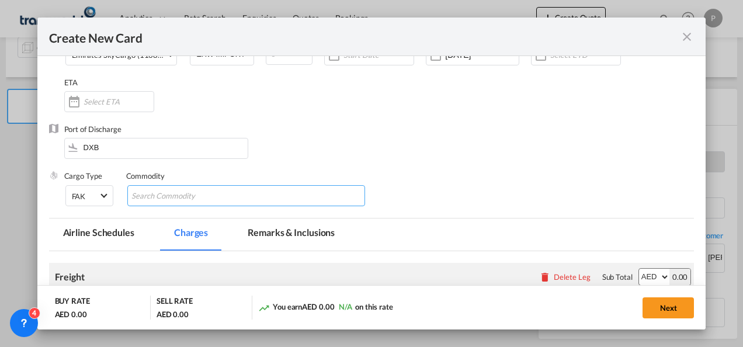
click at [227, 196] on input "Chips input." at bounding box center [184, 196] width 107 height 19
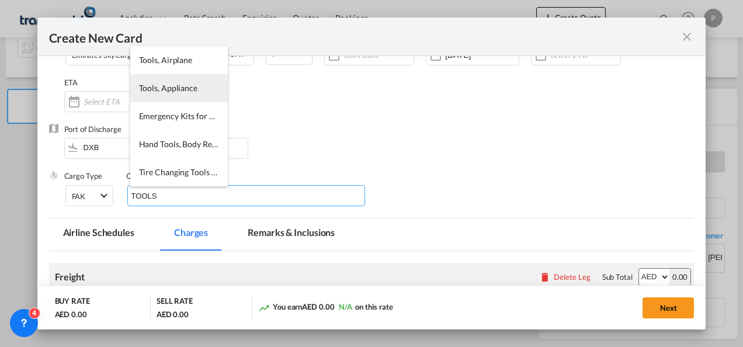
type input "TOOLS"
click at [183, 92] on span "Tools, Appliance" at bounding box center [168, 88] width 58 height 10
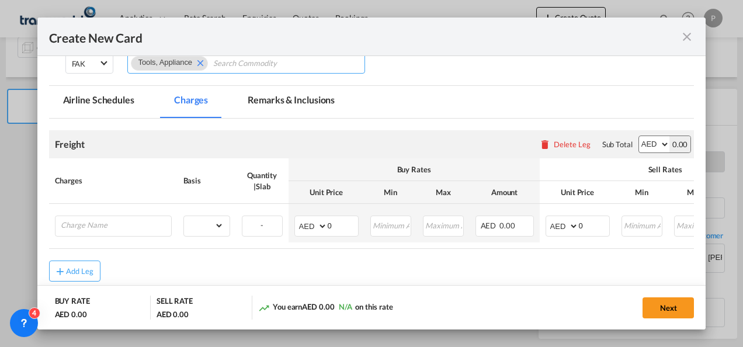
scroll to position [217, 0]
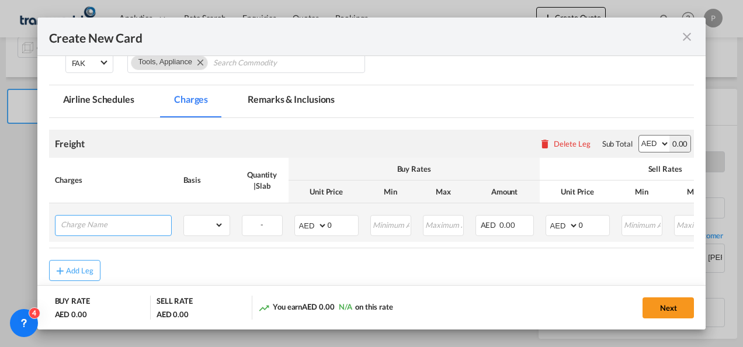
click at [122, 225] on input "Charge Name" at bounding box center [116, 224] width 110 height 18
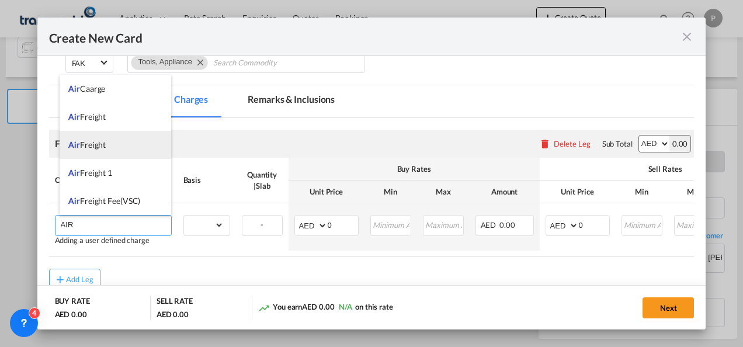
click at [114, 141] on li "Air Freight" at bounding box center [116, 145] width 112 height 28
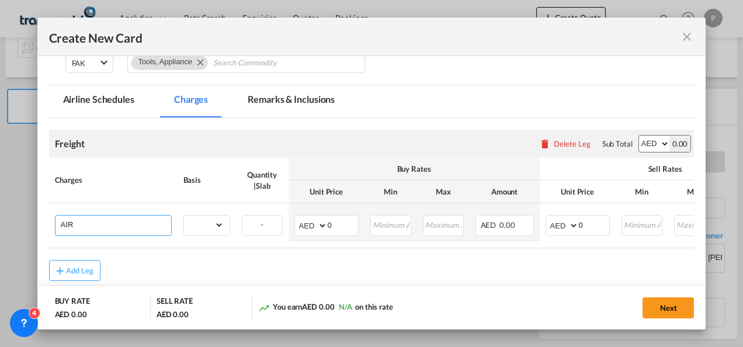
type input "Air Freight"
click at [218, 227] on select "gross_weight volumetric_weight per_shipment per_bl per_km % on air freight per_…" at bounding box center [204, 224] width 40 height 19
select select "per_shipment"
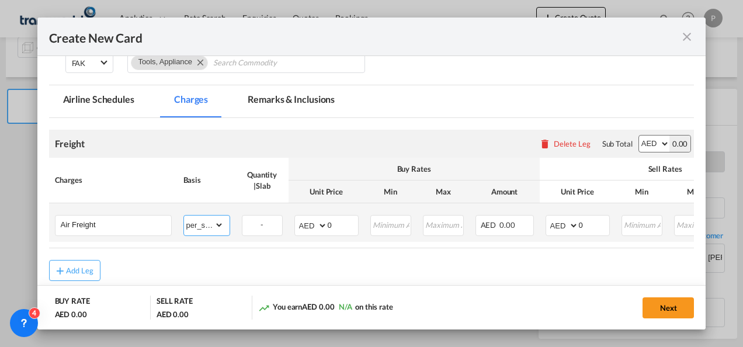
click at [184, 215] on select "gross_weight volumetric_weight per_shipment per_bl per_km % on air freight per_…" at bounding box center [204, 224] width 40 height 19
click at [594, 228] on input "0" at bounding box center [594, 224] width 30 height 18
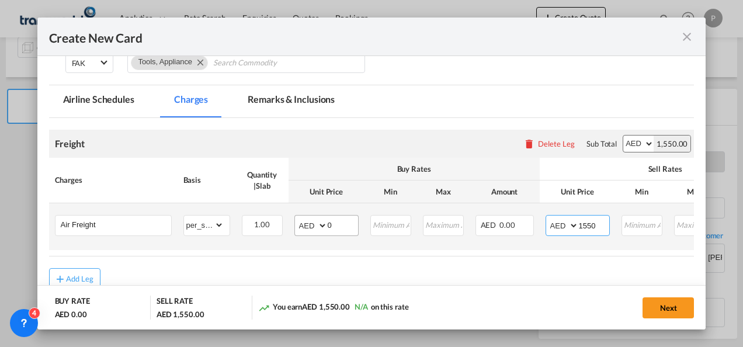
type input "1550"
click at [338, 226] on input "0" at bounding box center [343, 224] width 30 height 18
type input "1160"
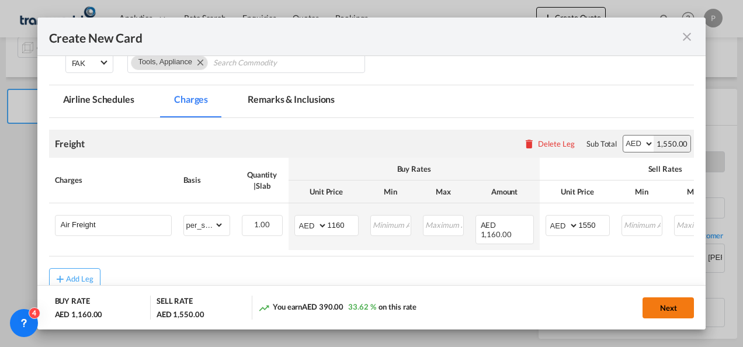
click at [677, 309] on button "Next" at bounding box center [667, 307] width 51 height 21
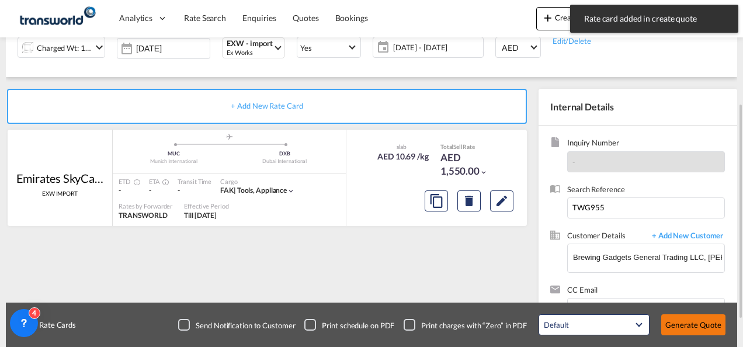
click at [687, 322] on button "Generate Quote" at bounding box center [693, 324] width 64 height 21
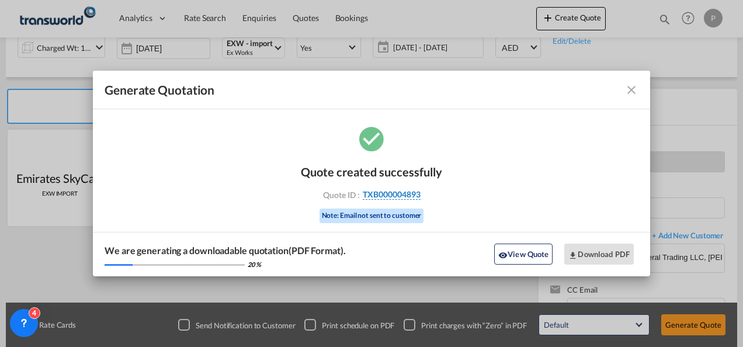
click at [399, 195] on span "TXB000004893" at bounding box center [392, 194] width 58 height 11
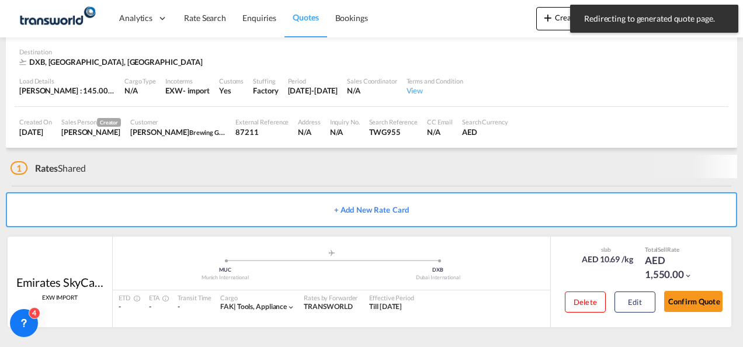
scroll to position [71, 0]
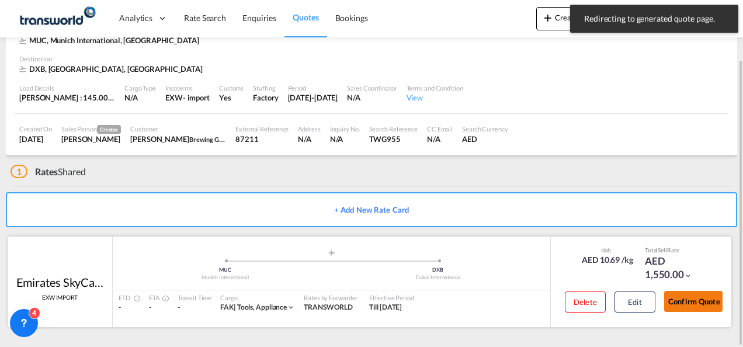
click at [690, 293] on button "Confirm Quote" at bounding box center [693, 301] width 58 height 21
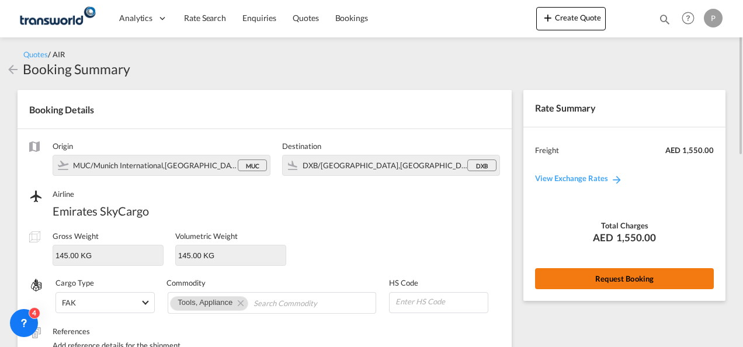
click at [590, 277] on button "Request Booking" at bounding box center [624, 278] width 179 height 21
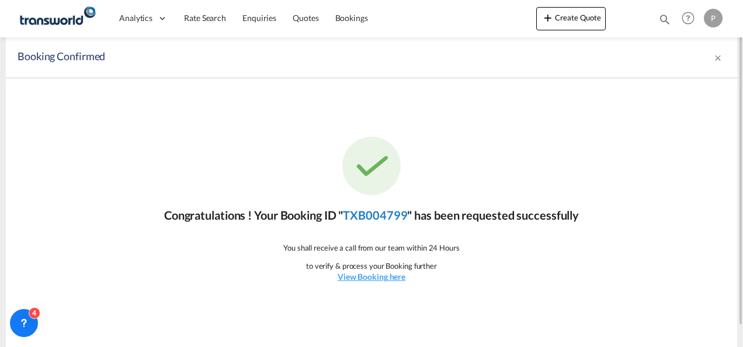
click at [399, 217] on link "TXB004799" at bounding box center [375, 215] width 64 height 14
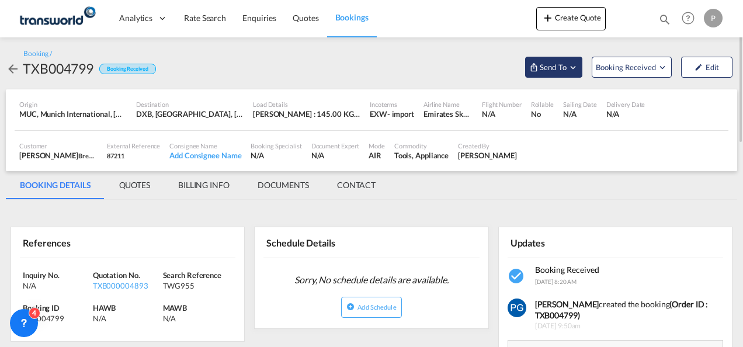
click at [543, 63] on span "Send To" at bounding box center [552, 67] width 29 height 12
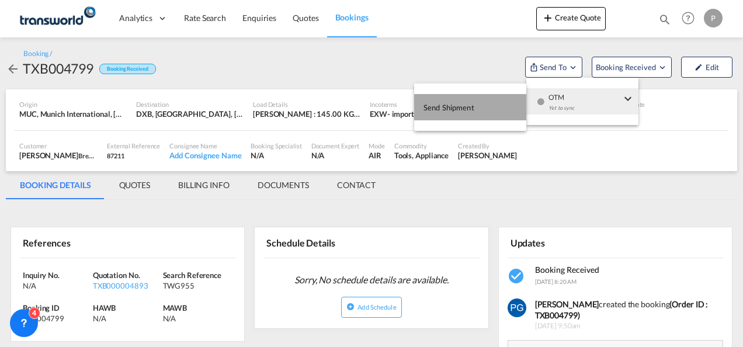
click at [497, 103] on button "Send Shipment" at bounding box center [470, 107] width 112 height 26
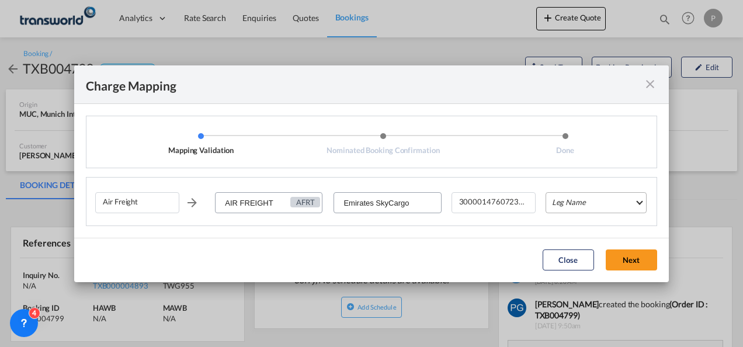
click at [564, 206] on md-select "Leg Name HANDLING ORIGIN HANDLING DESTINATION OTHERS TL PICK UP CUSTOMS ORIGIN …" at bounding box center [595, 202] width 101 height 21
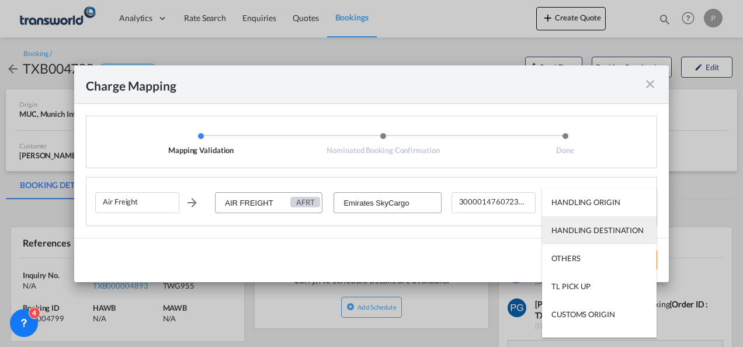
scroll to position [75, 0]
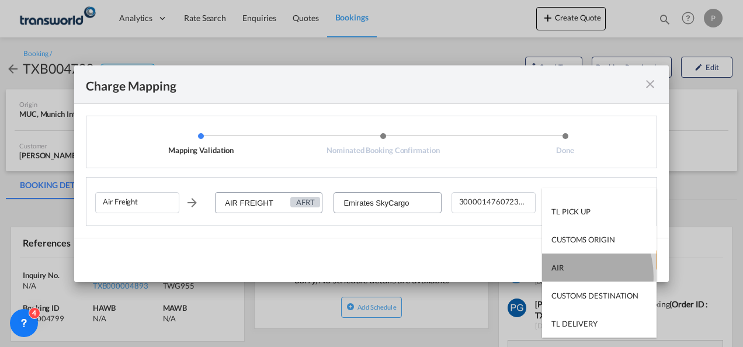
click at [565, 276] on md-option "AIR" at bounding box center [599, 267] width 114 height 28
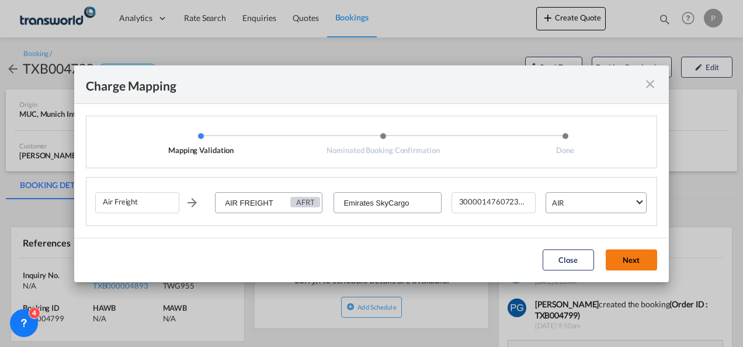
click at [634, 264] on button "Next" at bounding box center [631, 259] width 51 height 21
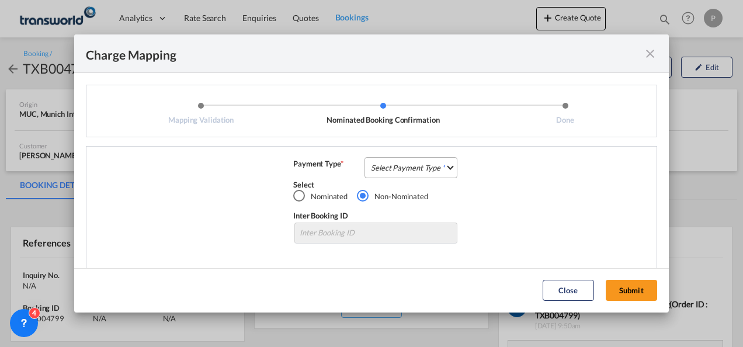
click at [382, 162] on md-select "Select Payment Type COLLECT PREPAID" at bounding box center [410, 167] width 93 height 21
click at [382, 162] on div "COLLECT" at bounding box center [383, 167] width 33 height 11
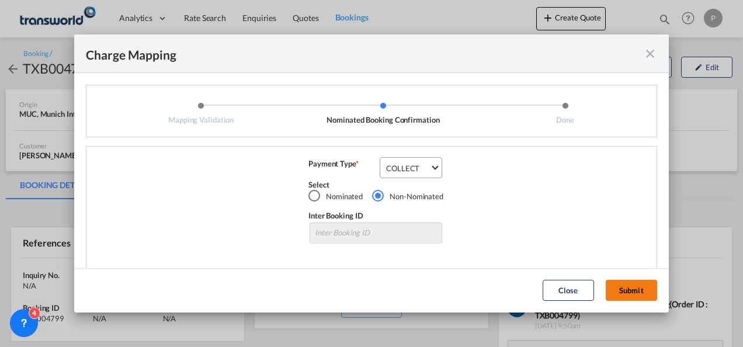
click at [633, 293] on button "Submit" at bounding box center [631, 290] width 51 height 21
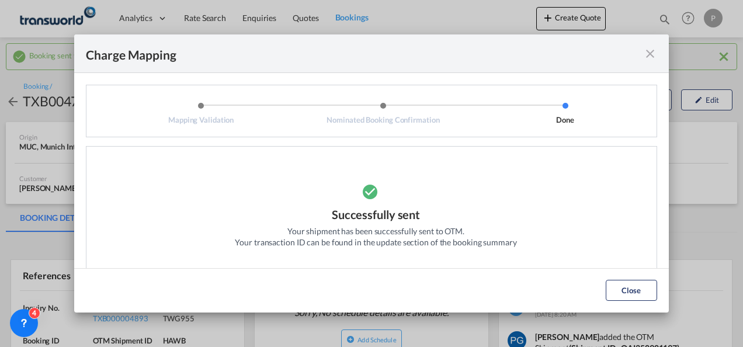
click at [648, 57] on md-icon "icon-close fg-AAA8AD cursor" at bounding box center [650, 54] width 14 height 14
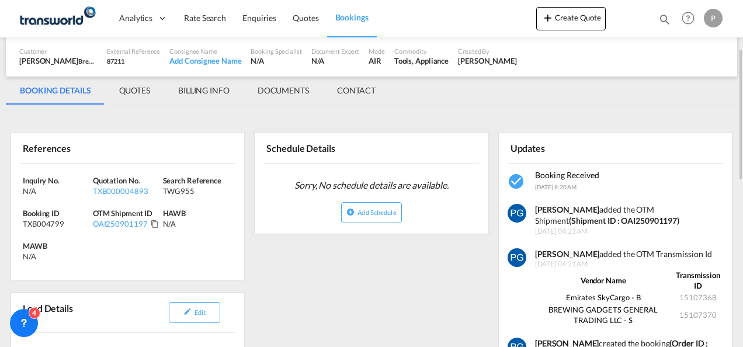
scroll to position [128, 0]
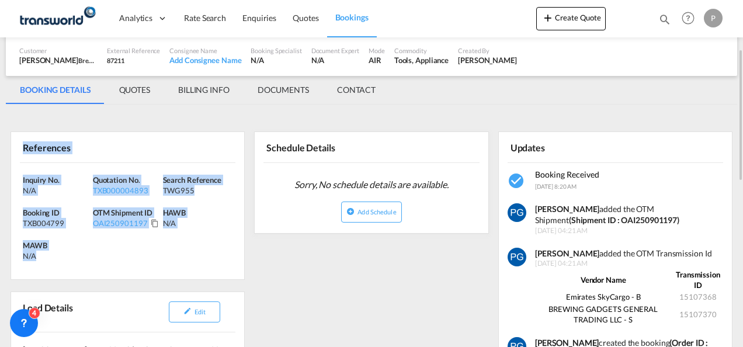
drag, startPoint x: 21, startPoint y: 142, endPoint x: 40, endPoint y: 254, distance: 113.7
click at [40, 254] on div "References Inquiry No. N/A Quotation No. TXB000004893 Search Reference TWG955 B…" at bounding box center [128, 205] width 234 height 148
copy div "References Inquiry No. N/A Quotation No. TXB000004893 Search Reference TWG955 B…"
